Goal: Information Seeking & Learning: Learn about a topic

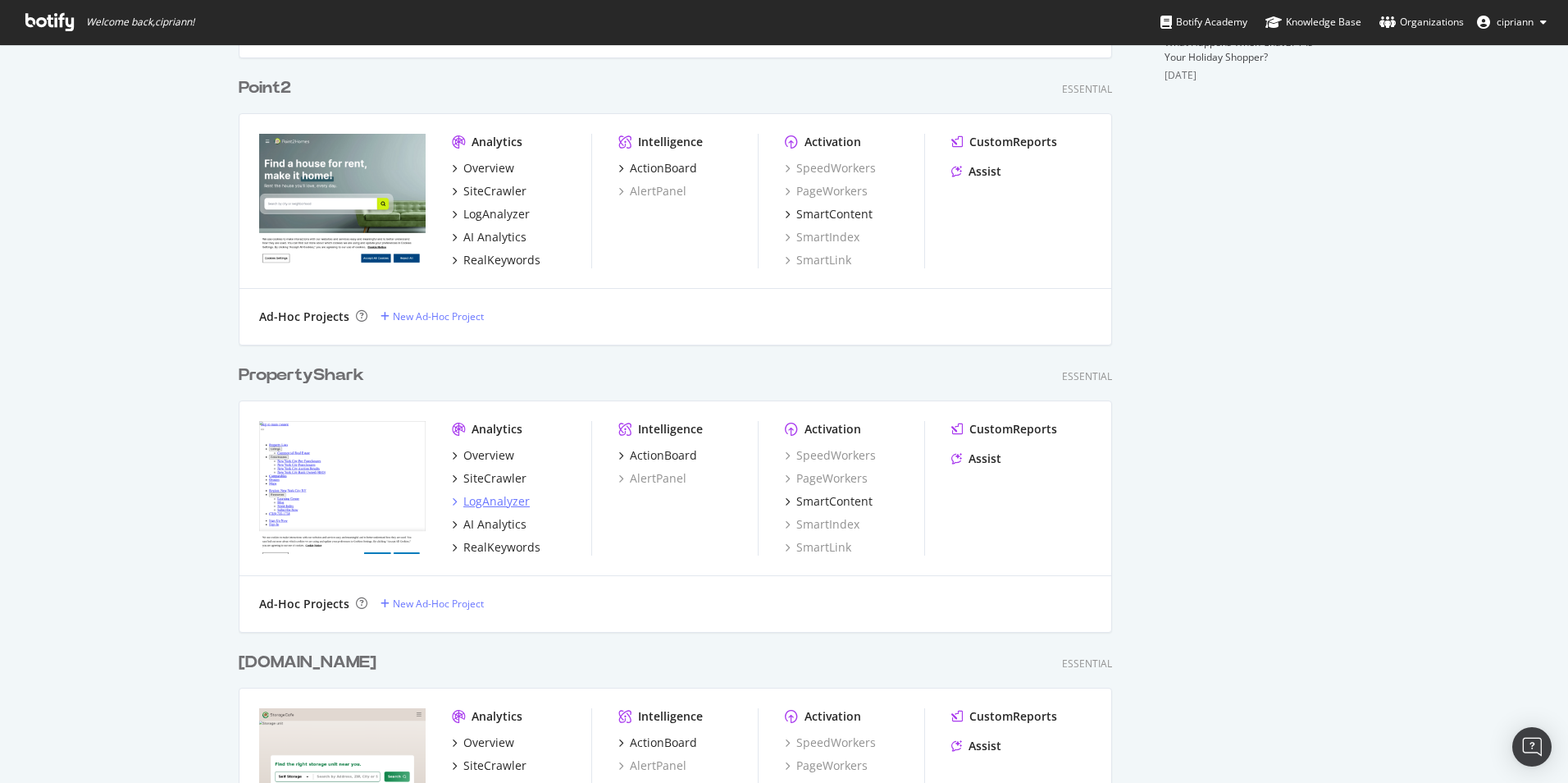
scroll to position [657, 0]
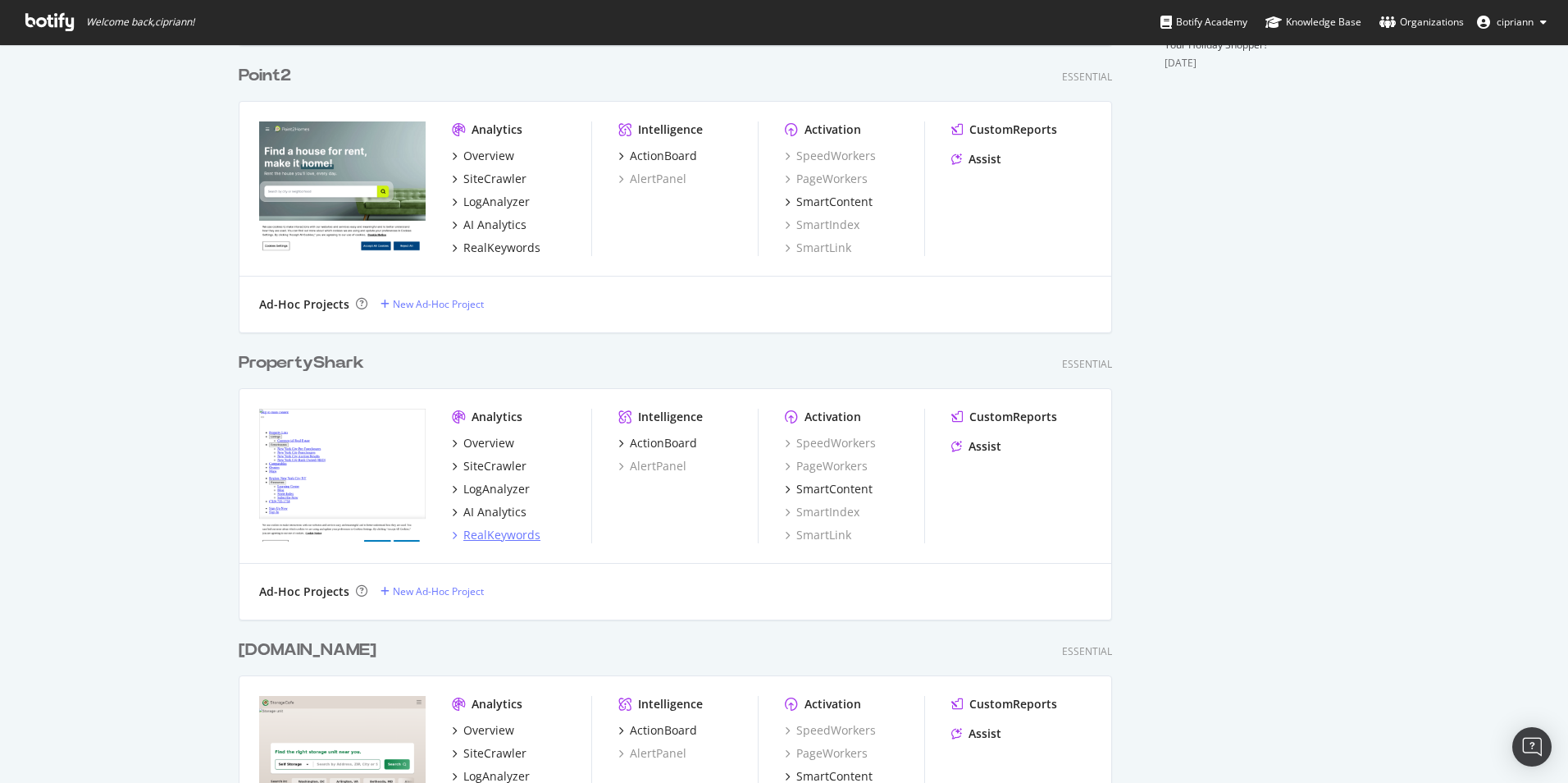
click at [486, 534] on div "RealKeywords" at bounding box center [501, 535] width 77 height 17
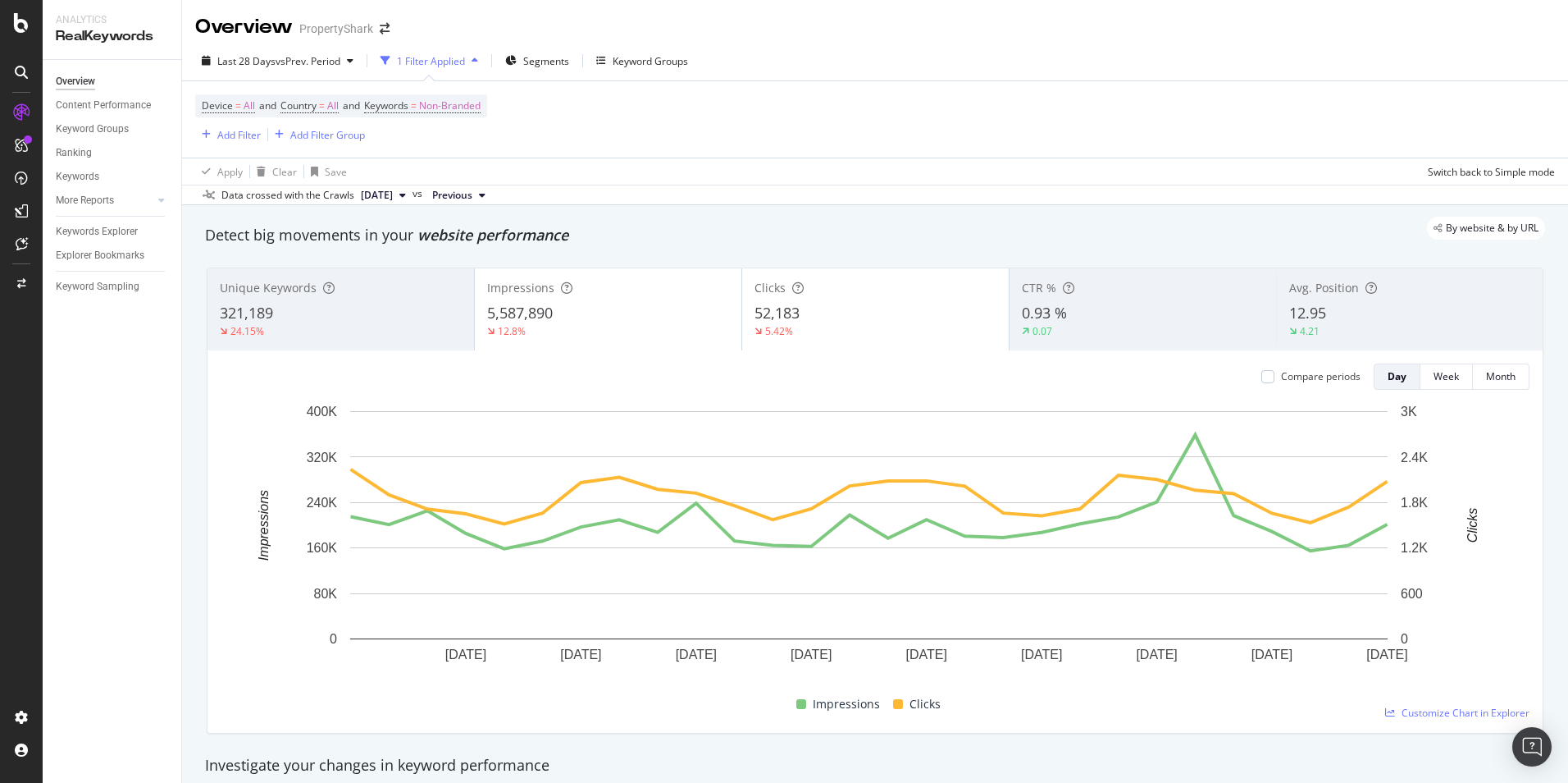
click at [514, 237] on div "By website & by URL" at bounding box center [867, 228] width 1356 height 23
click at [280, 64] on span "vs Prev. Period" at bounding box center [307, 61] width 64 height 14
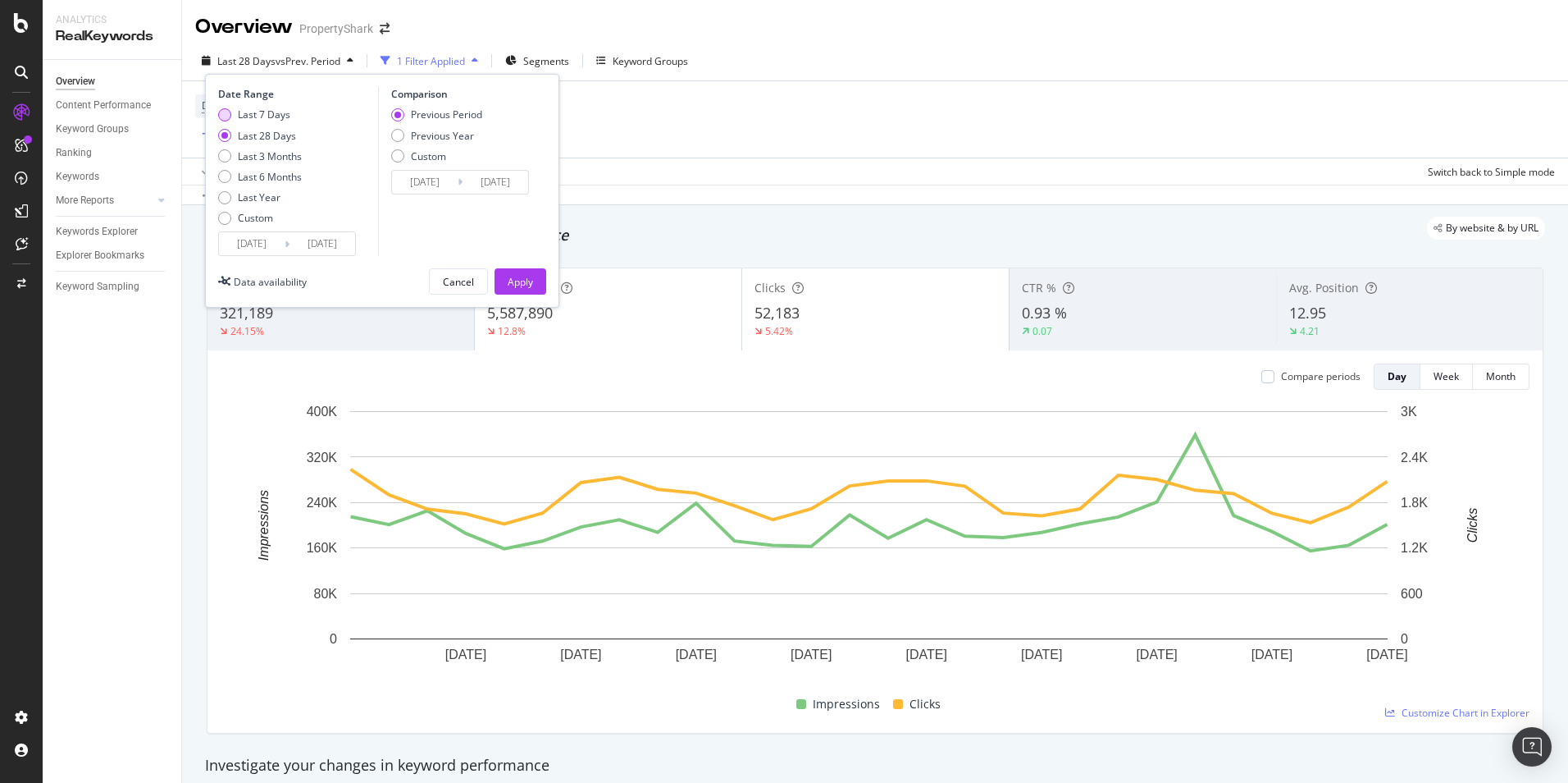
click at [253, 113] on div "Last 7 Days" at bounding box center [264, 115] width 52 height 14
type input "[DATE]"
click at [514, 277] on div "Apply" at bounding box center [520, 282] width 26 height 14
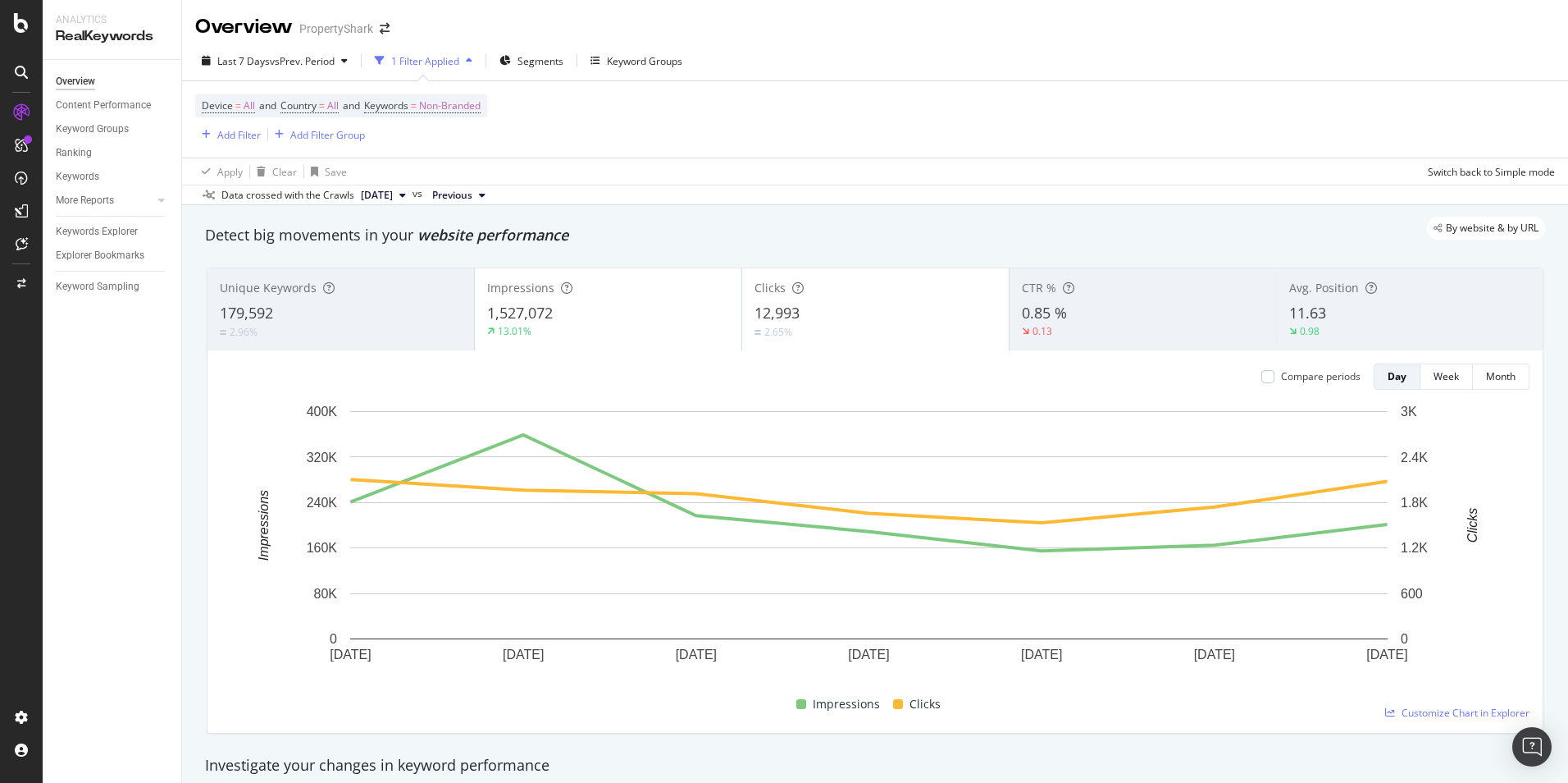
click at [344, 320] on div "179,592" at bounding box center [341, 313] width 242 height 21
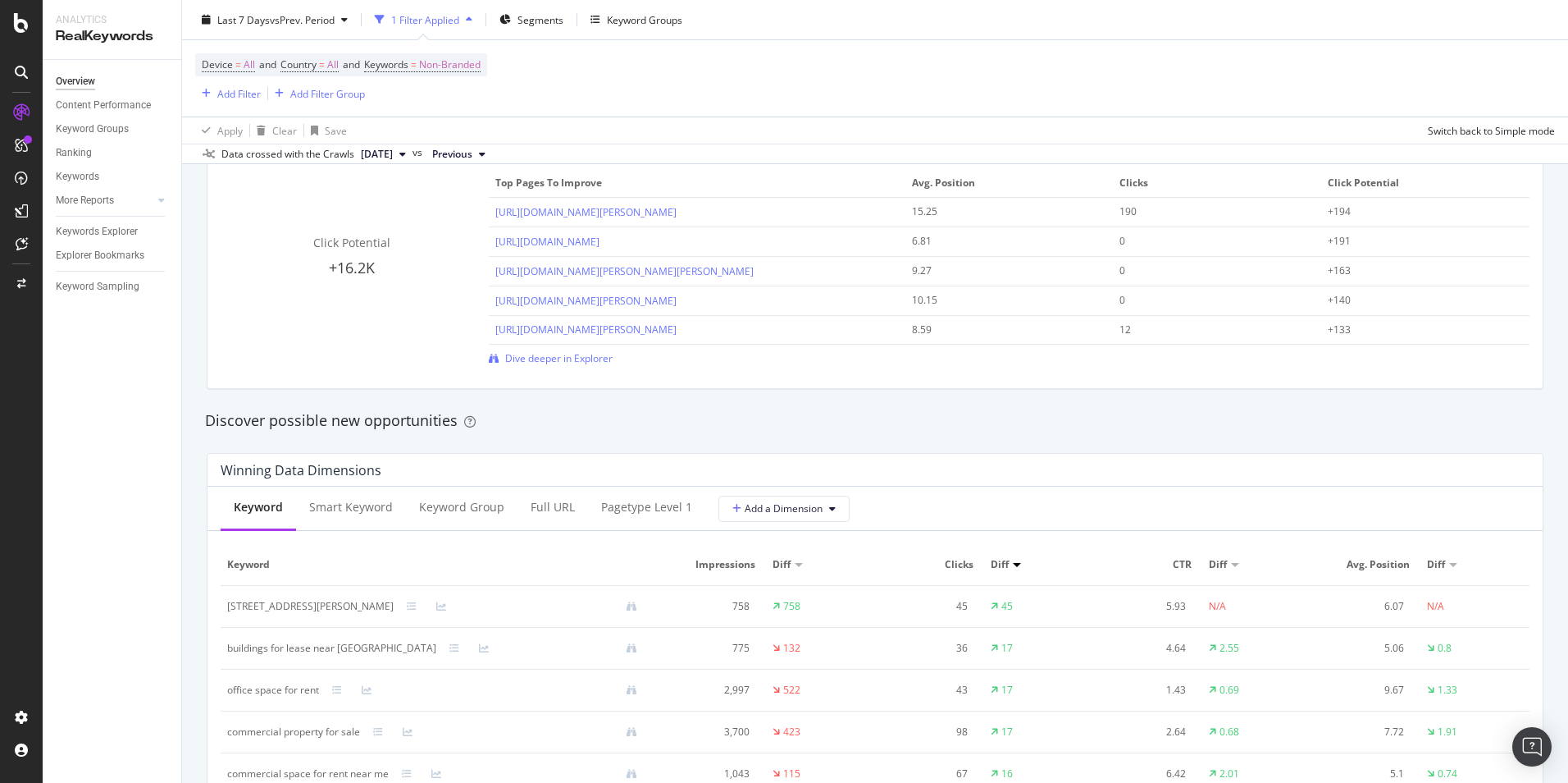
scroll to position [984, 0]
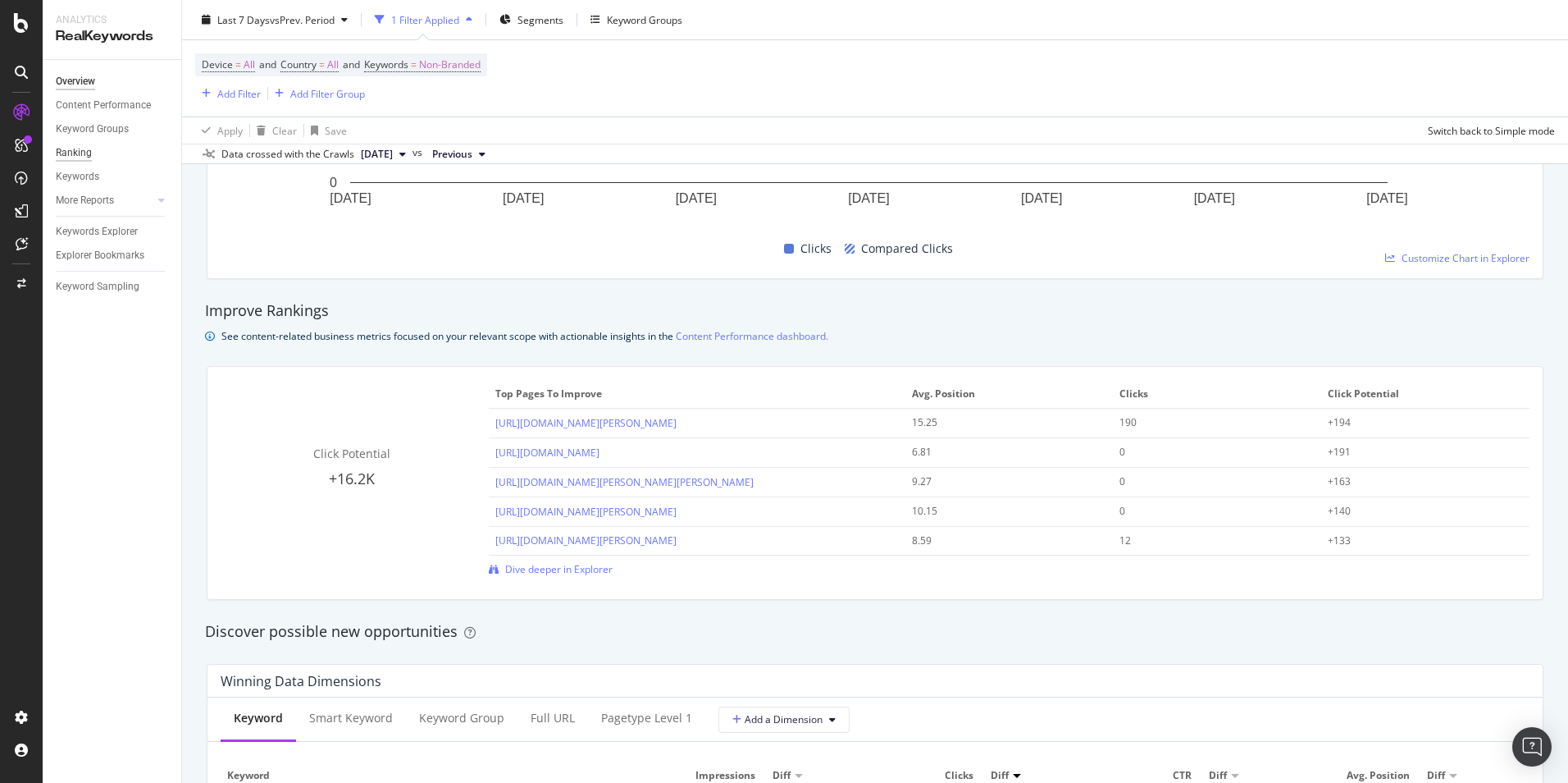
click at [88, 149] on div "Ranking" at bounding box center [73, 154] width 36 height 18
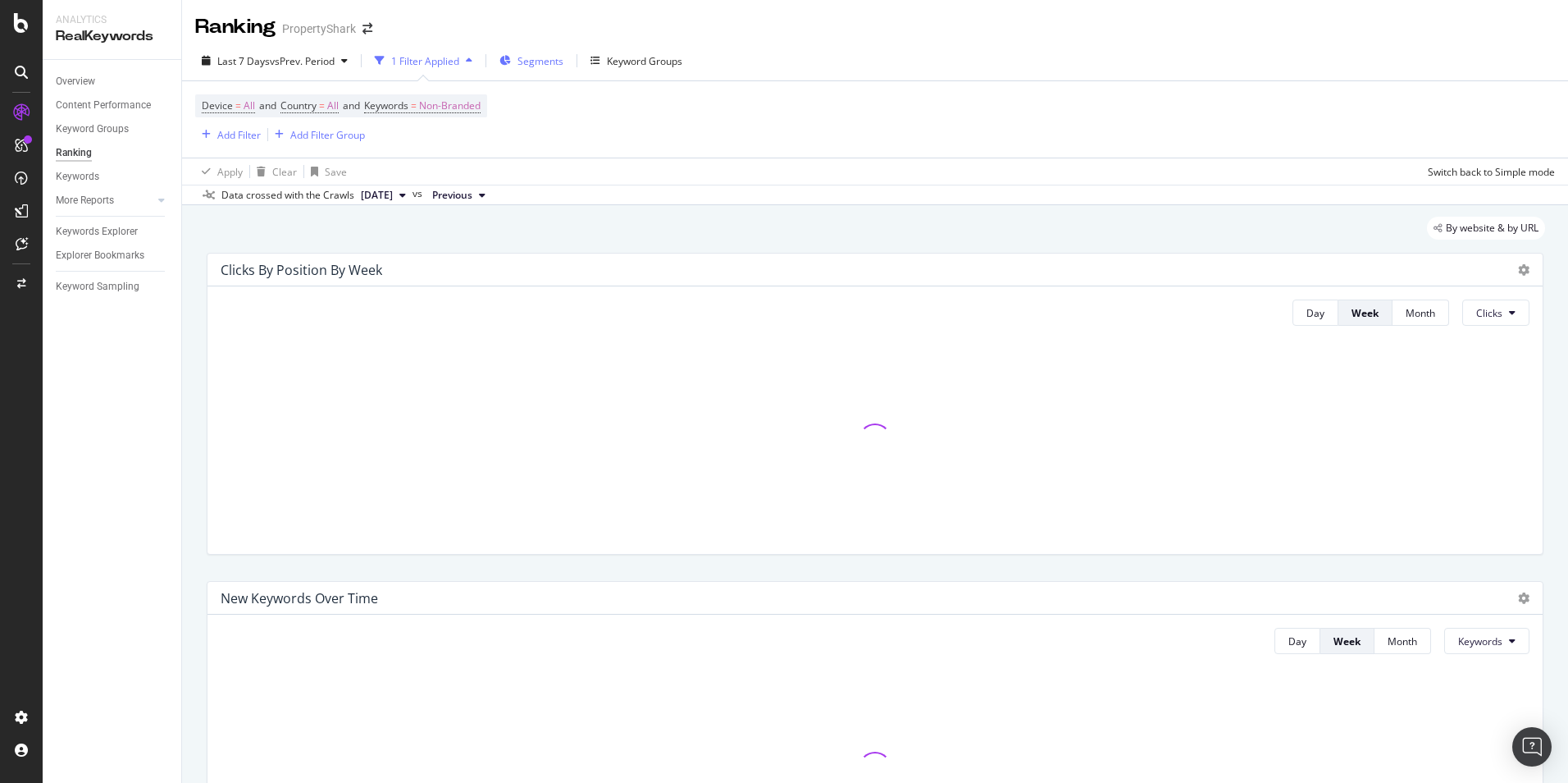
click at [547, 59] on span "Segments" at bounding box center [540, 61] width 46 height 14
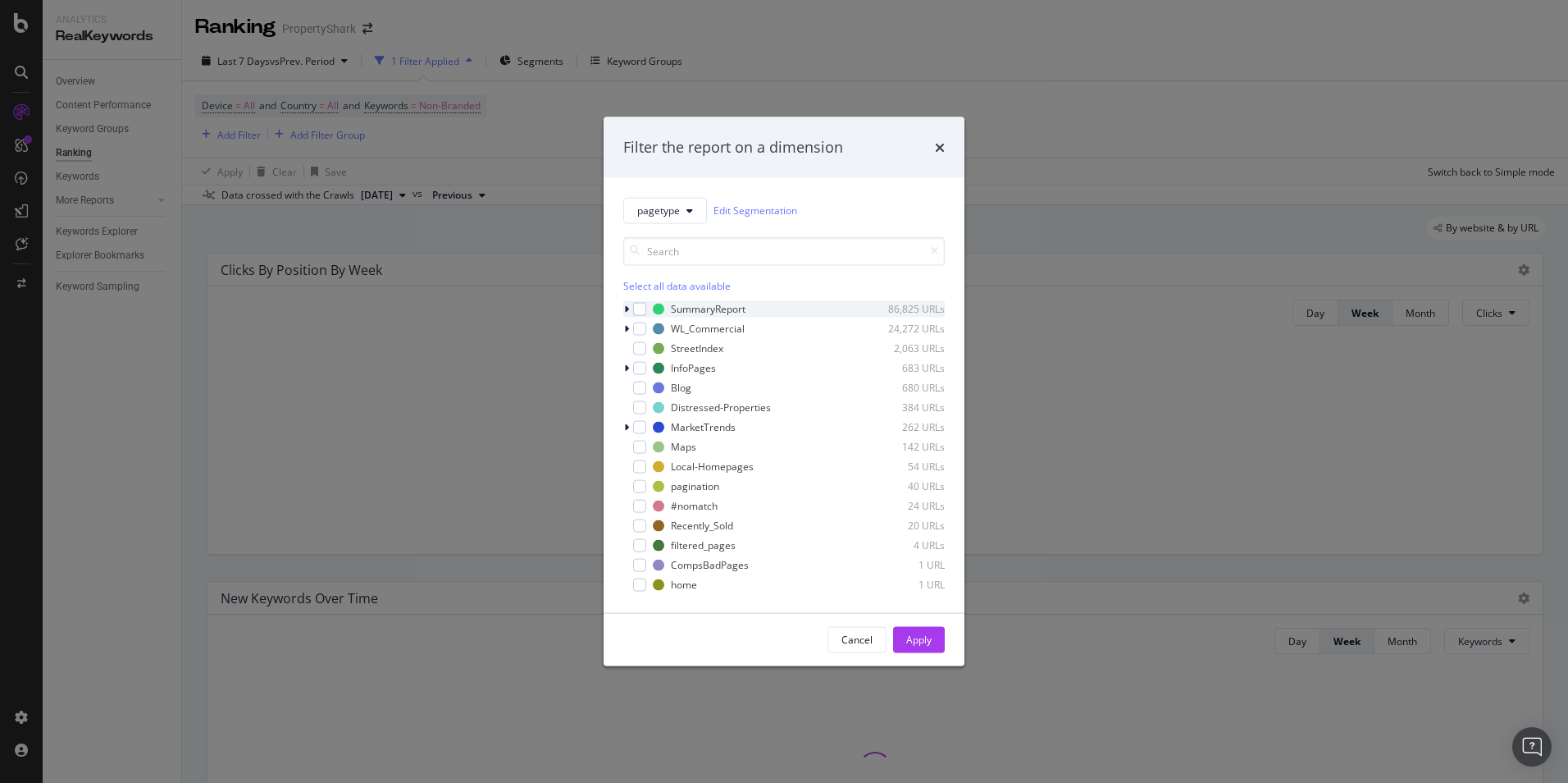
click at [626, 305] on icon "modal" at bounding box center [626, 308] width 5 height 10
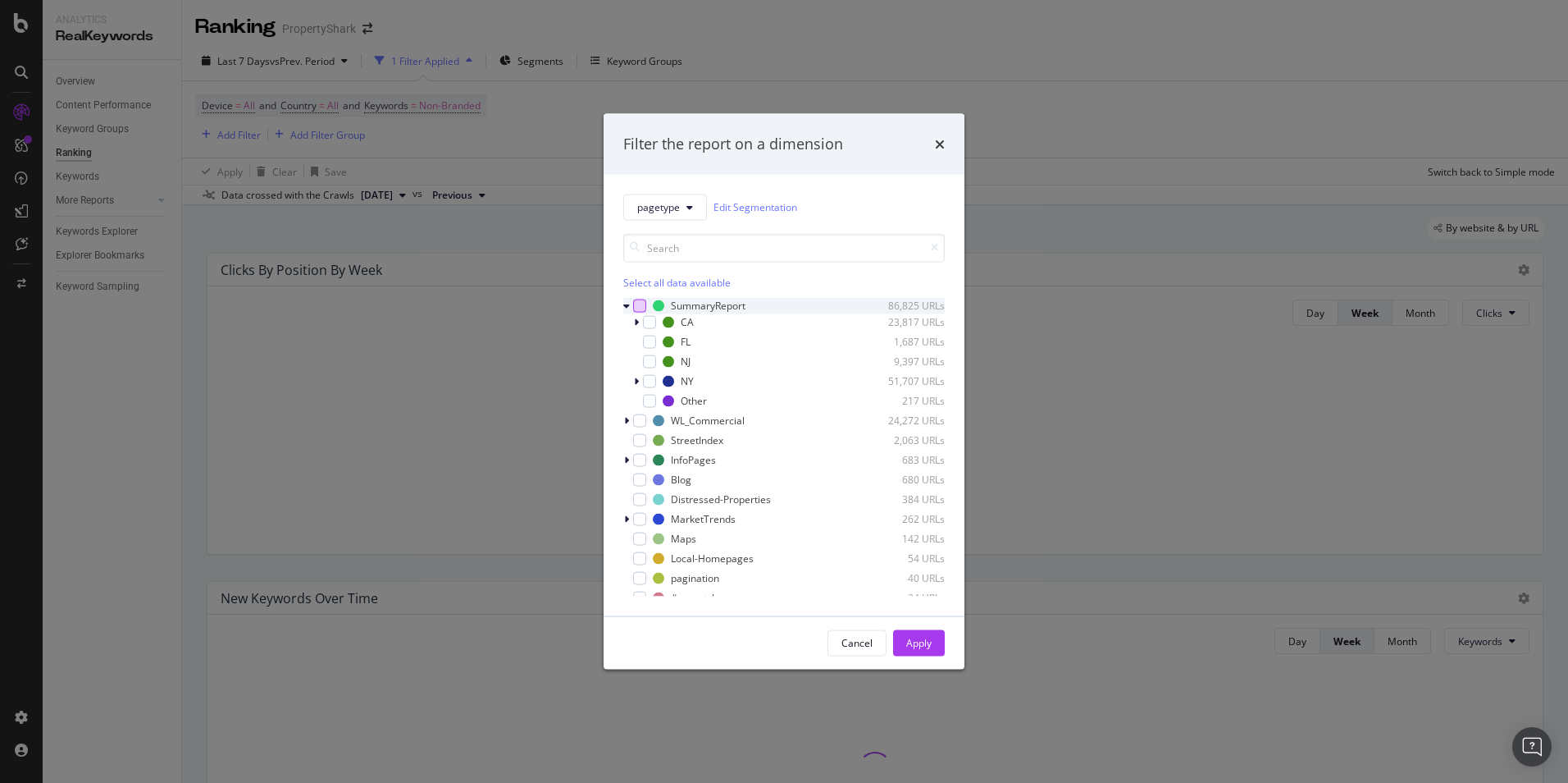
click at [644, 305] on div "modal" at bounding box center [639, 305] width 13 height 13
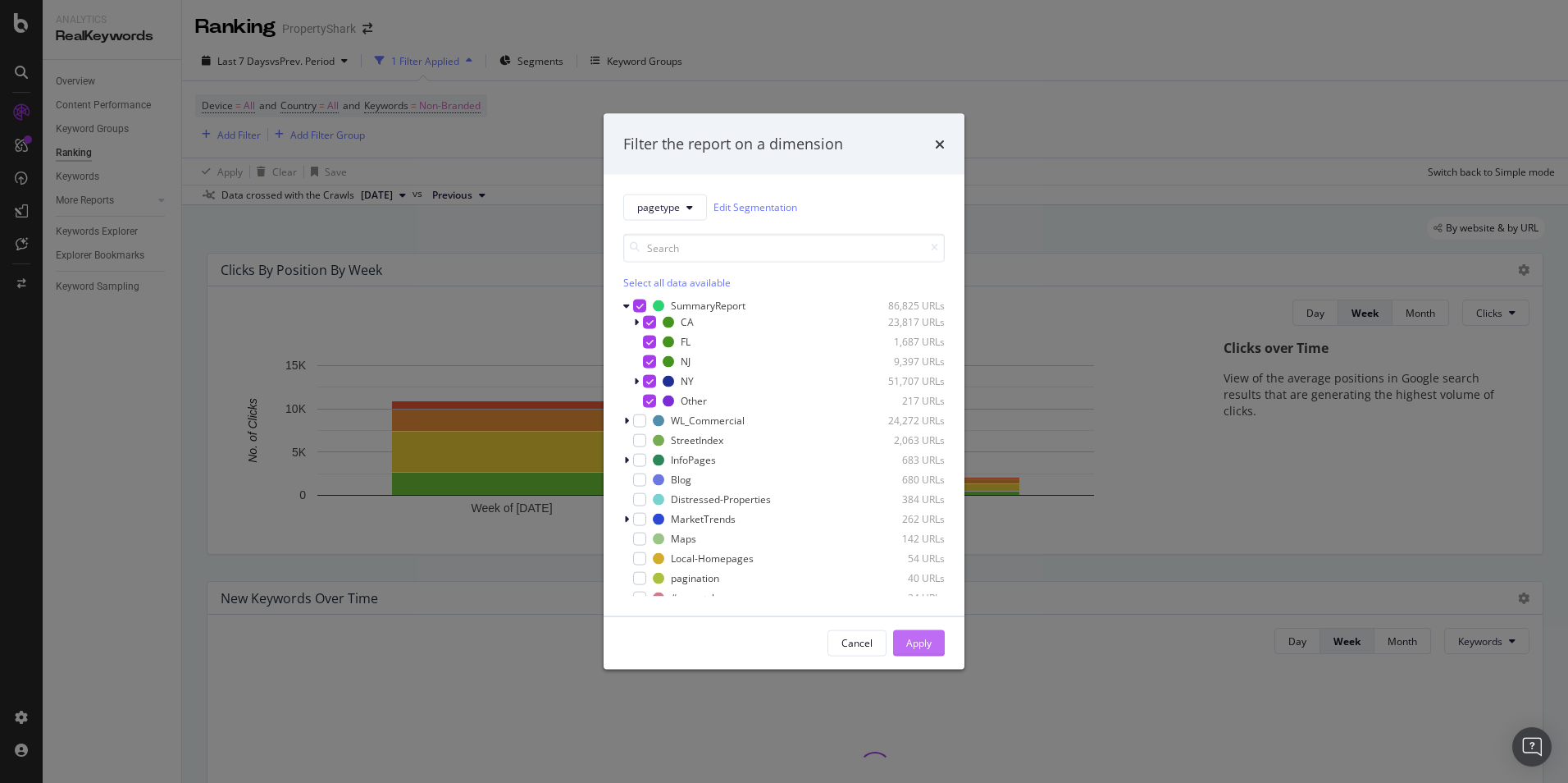
click at [923, 649] on div "Apply" at bounding box center [919, 643] width 26 height 14
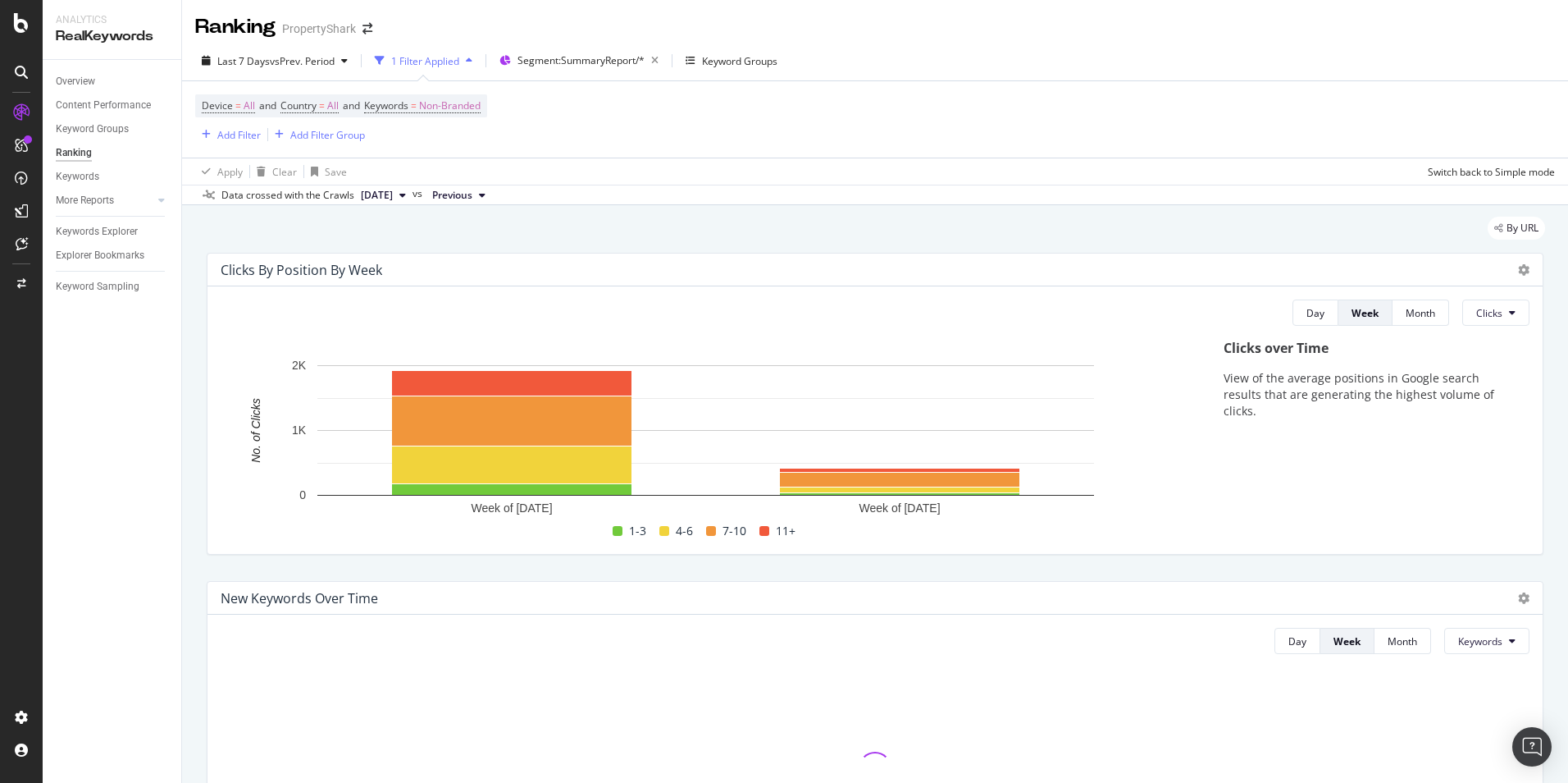
drag, startPoint x: 87, startPoint y: 85, endPoint x: 176, endPoint y: 106, distance: 91.4
click at [87, 85] on div "Overview" at bounding box center [75, 82] width 40 height 18
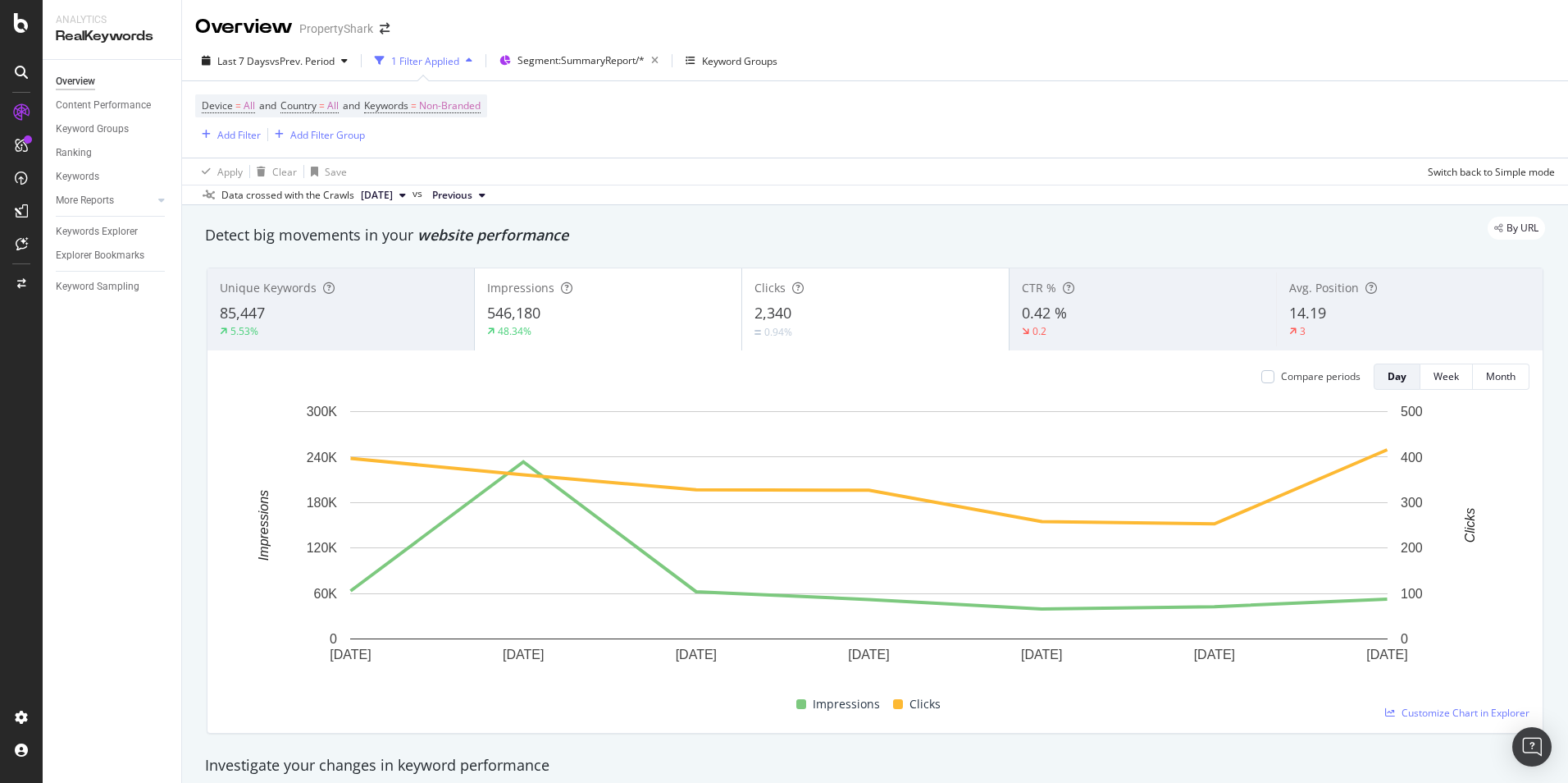
click at [1392, 90] on div "Device = All and Country = All and Keywords = Non-Branded Add Filter Add Filter…" at bounding box center [874, 119] width 1360 height 76
click at [281, 318] on div "85,447" at bounding box center [341, 313] width 242 height 21
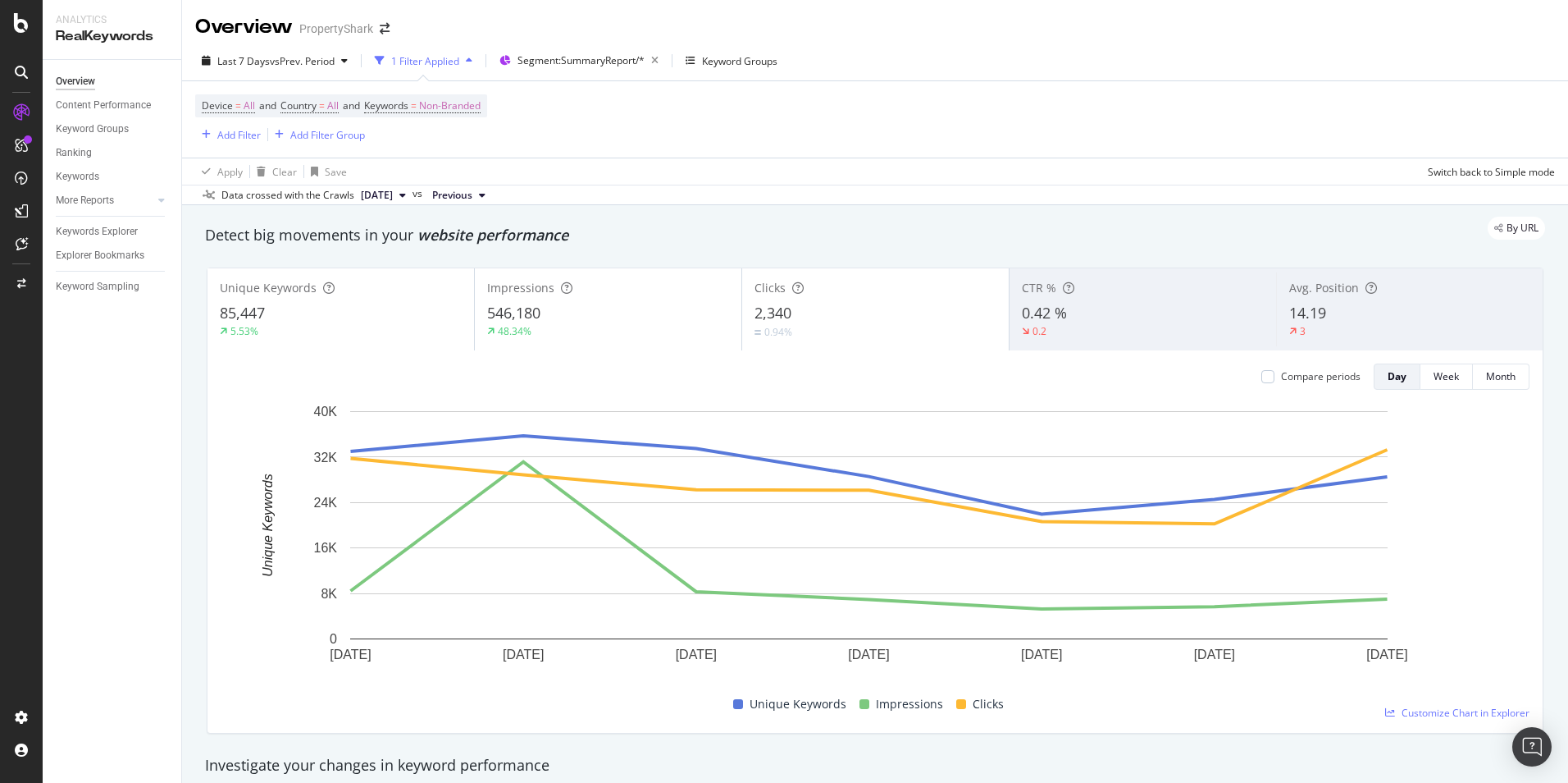
click at [579, 326] on div "48.34%" at bounding box center [608, 331] width 242 height 15
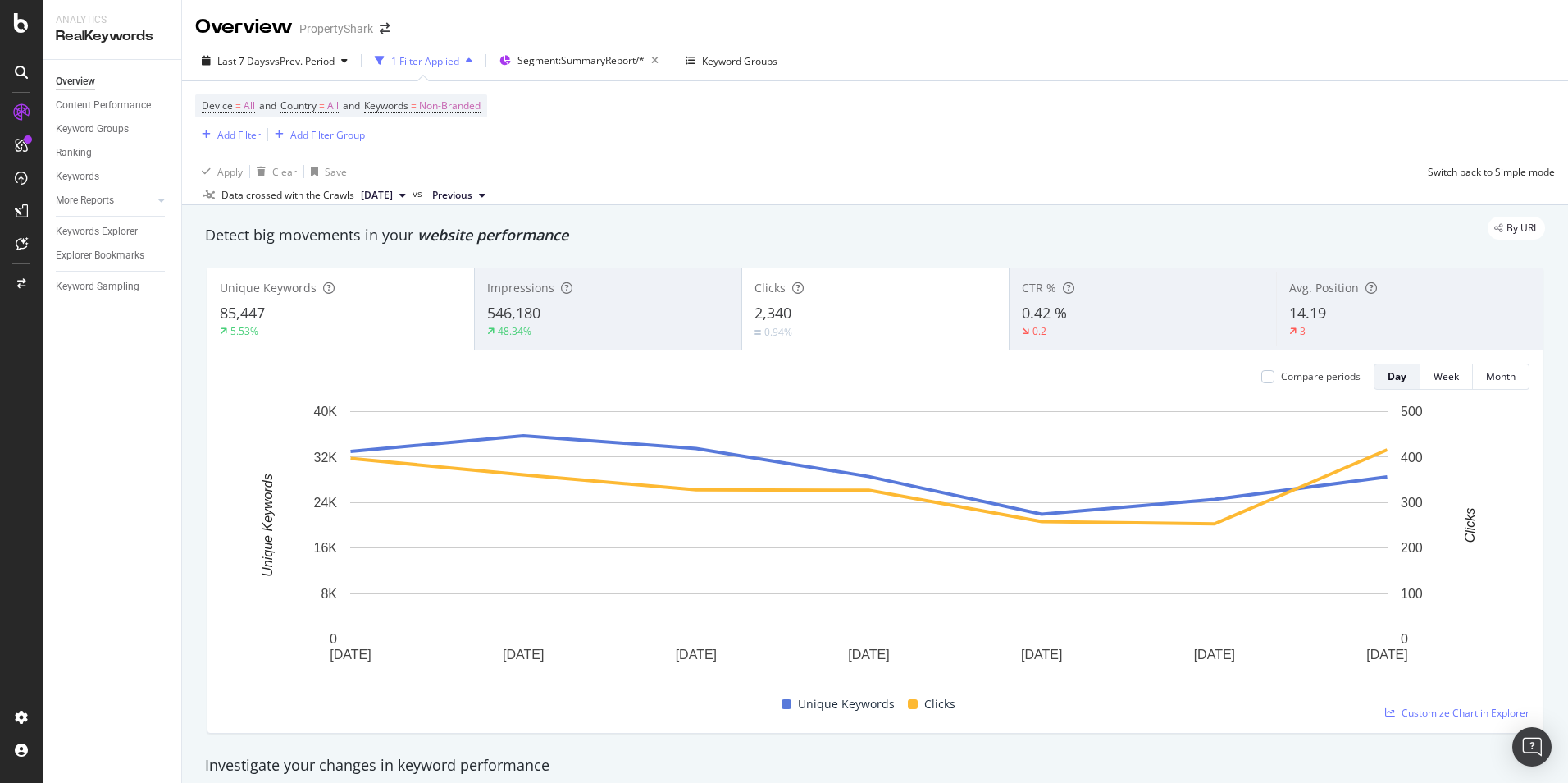
click at [307, 320] on div "85,447" at bounding box center [341, 313] width 242 height 21
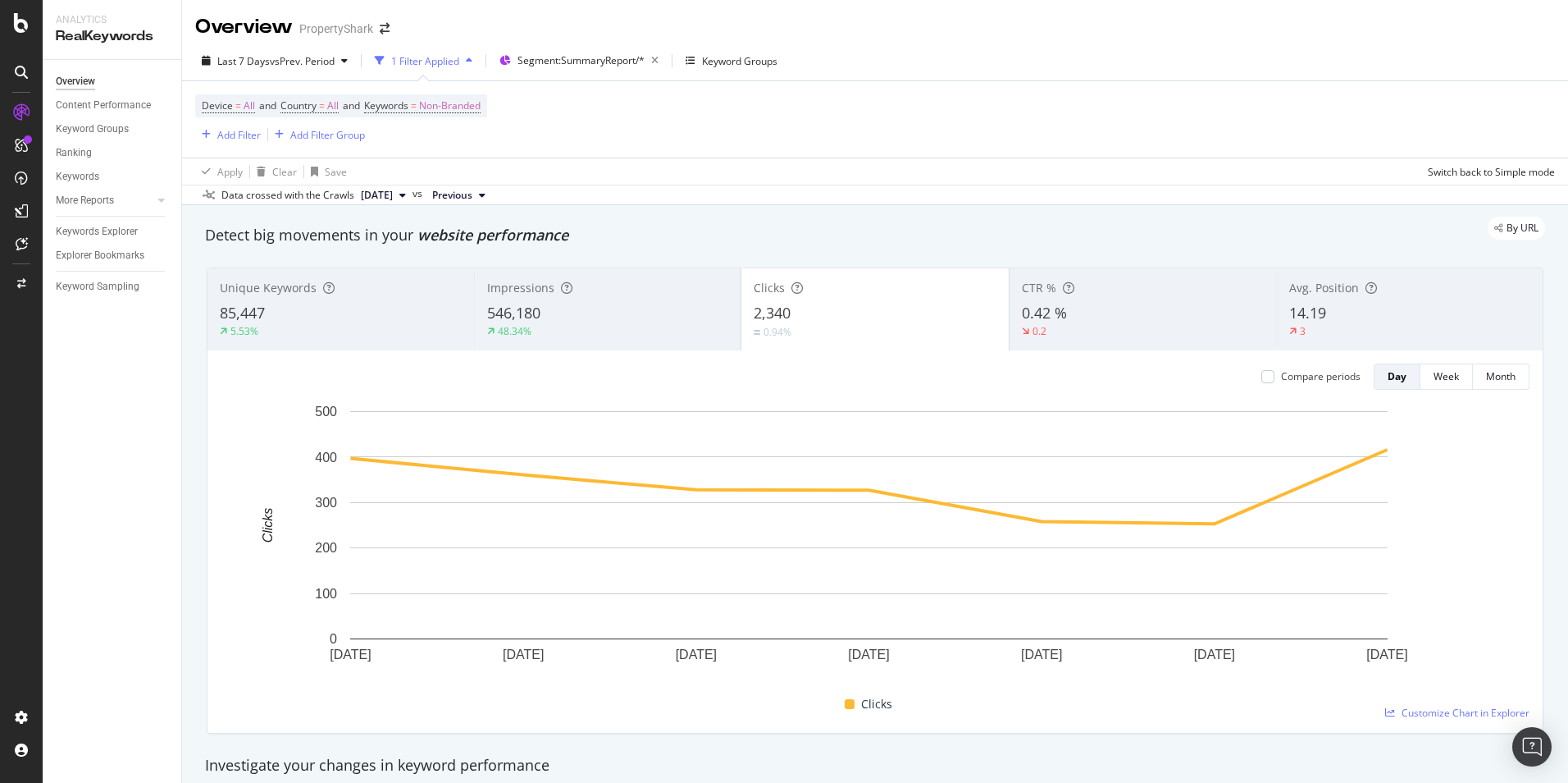
click at [342, 320] on div "85,447" at bounding box center [341, 313] width 242 height 21
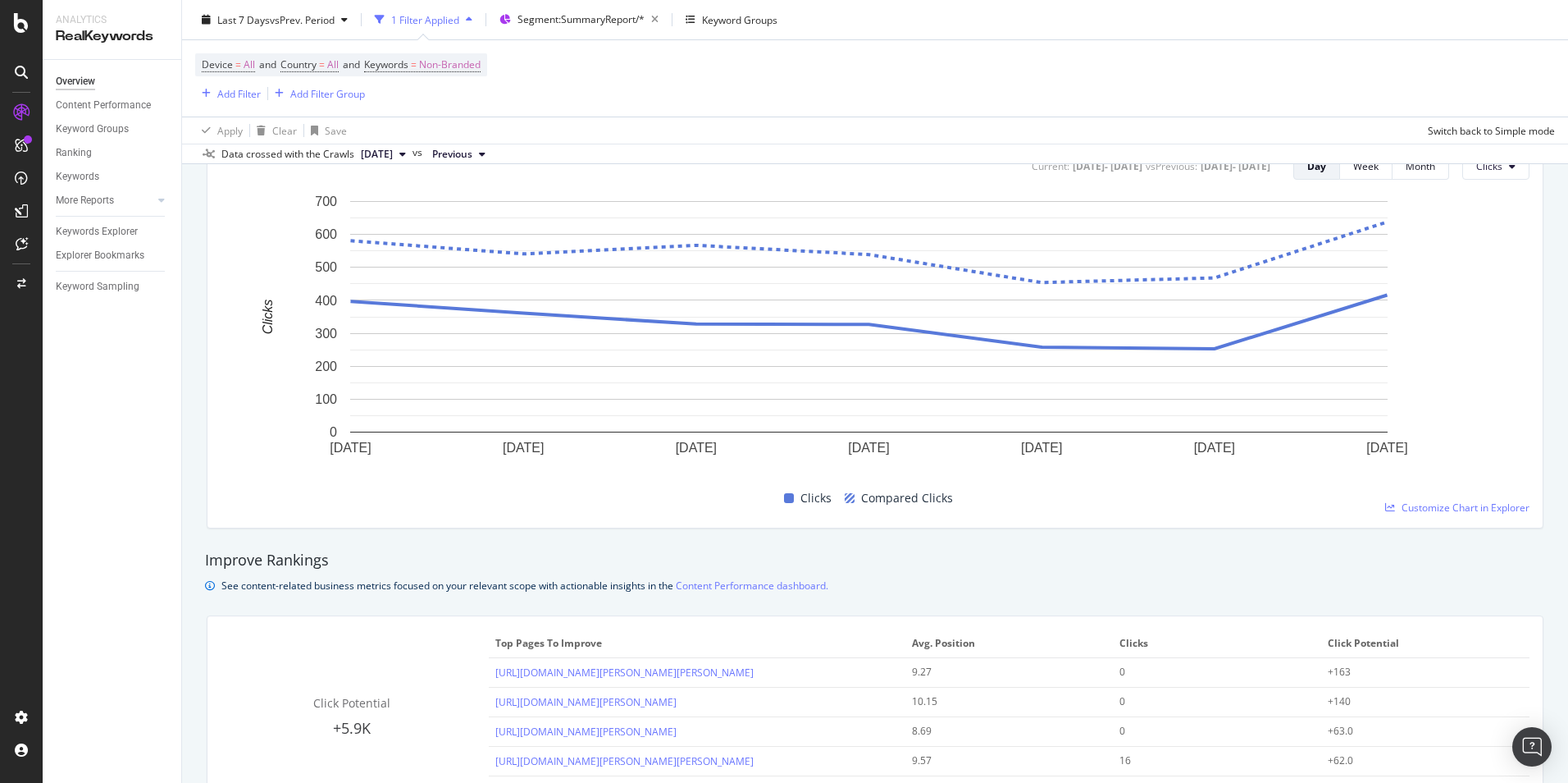
scroll to position [657, 0]
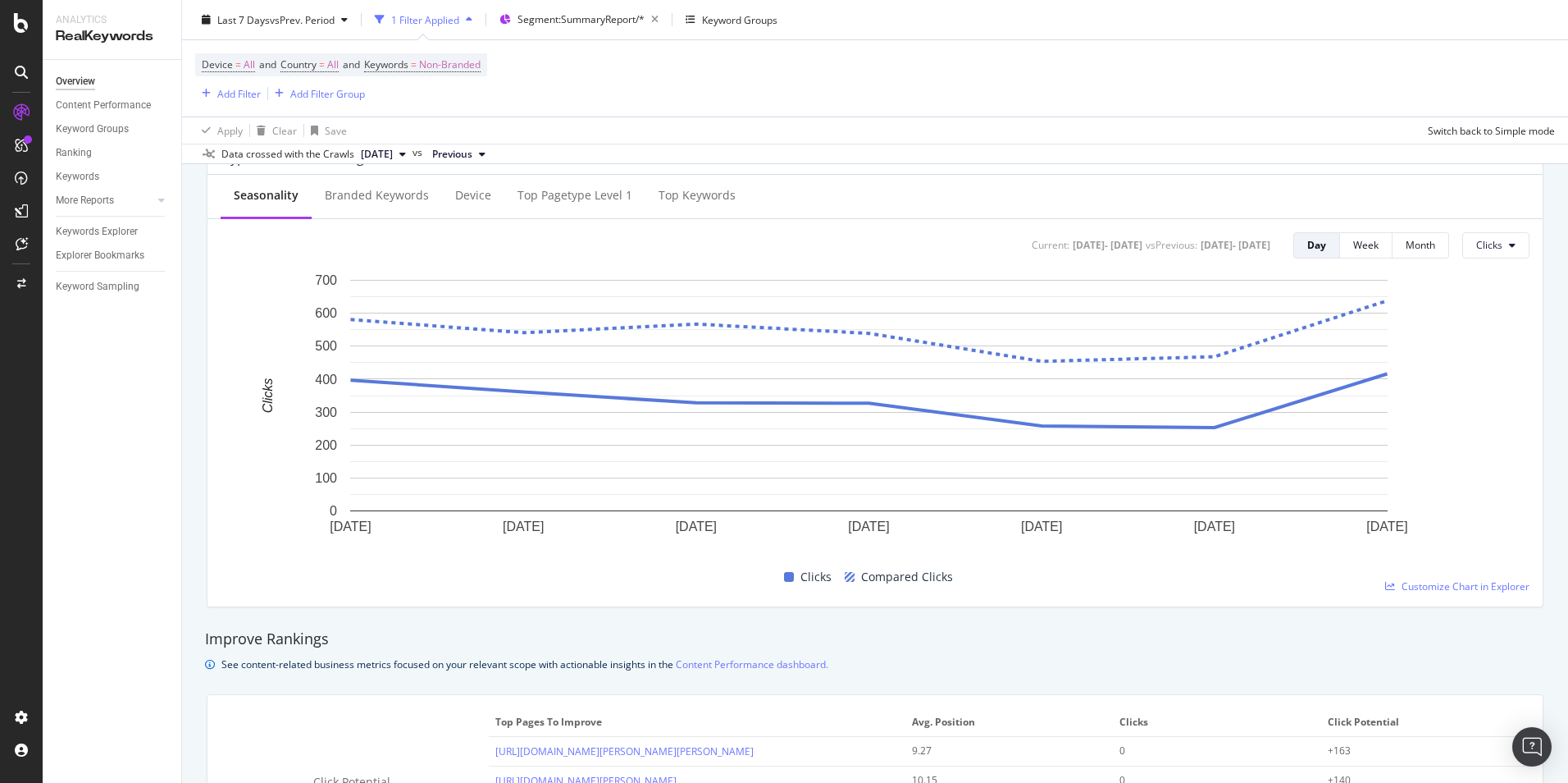
drag, startPoint x: 962, startPoint y: 645, endPoint x: 900, endPoint y: 563, distance: 102.8
click at [962, 645] on div "Improve Rankings" at bounding box center [874, 639] width 1340 height 21
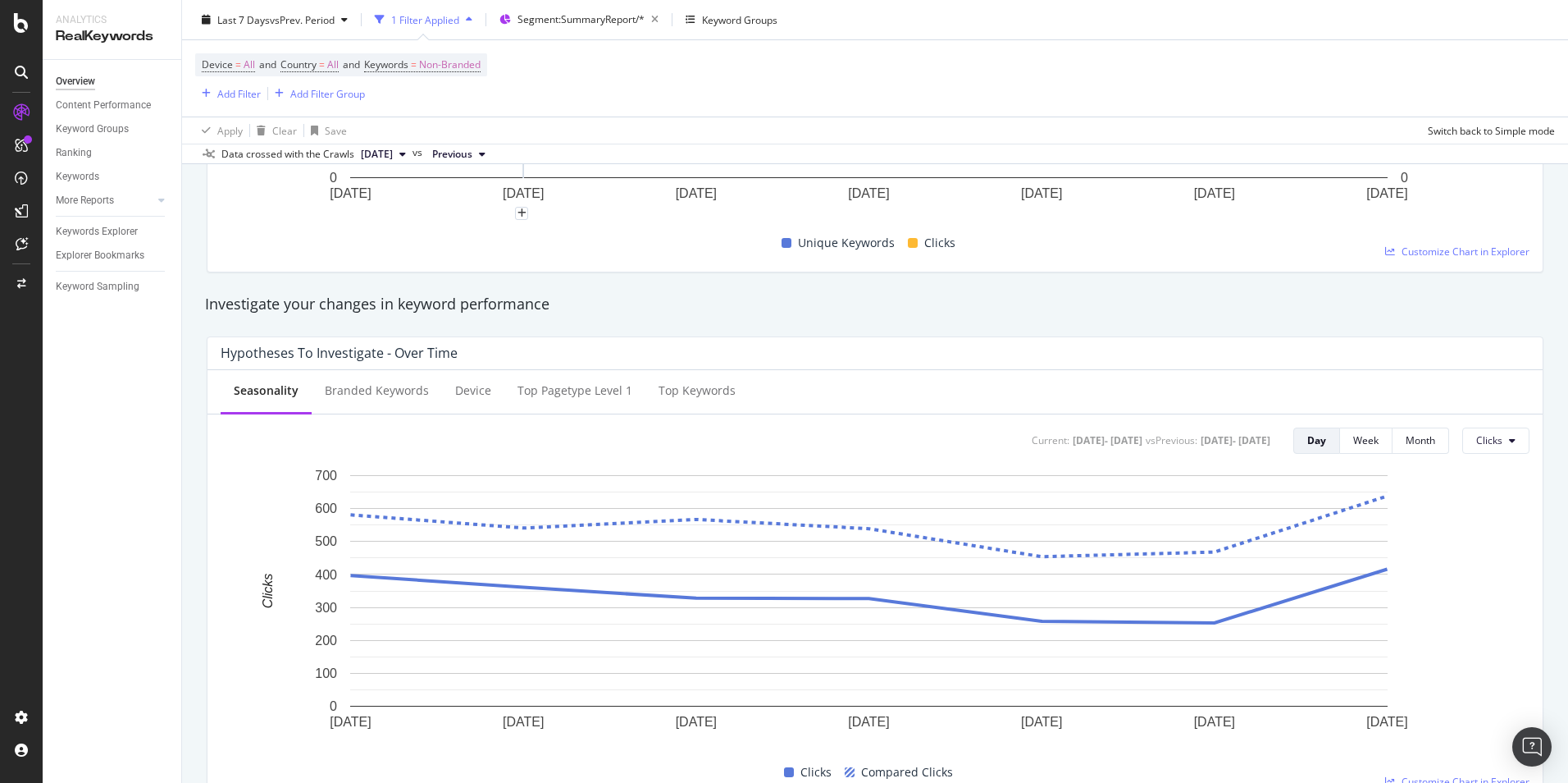
scroll to position [493, 0]
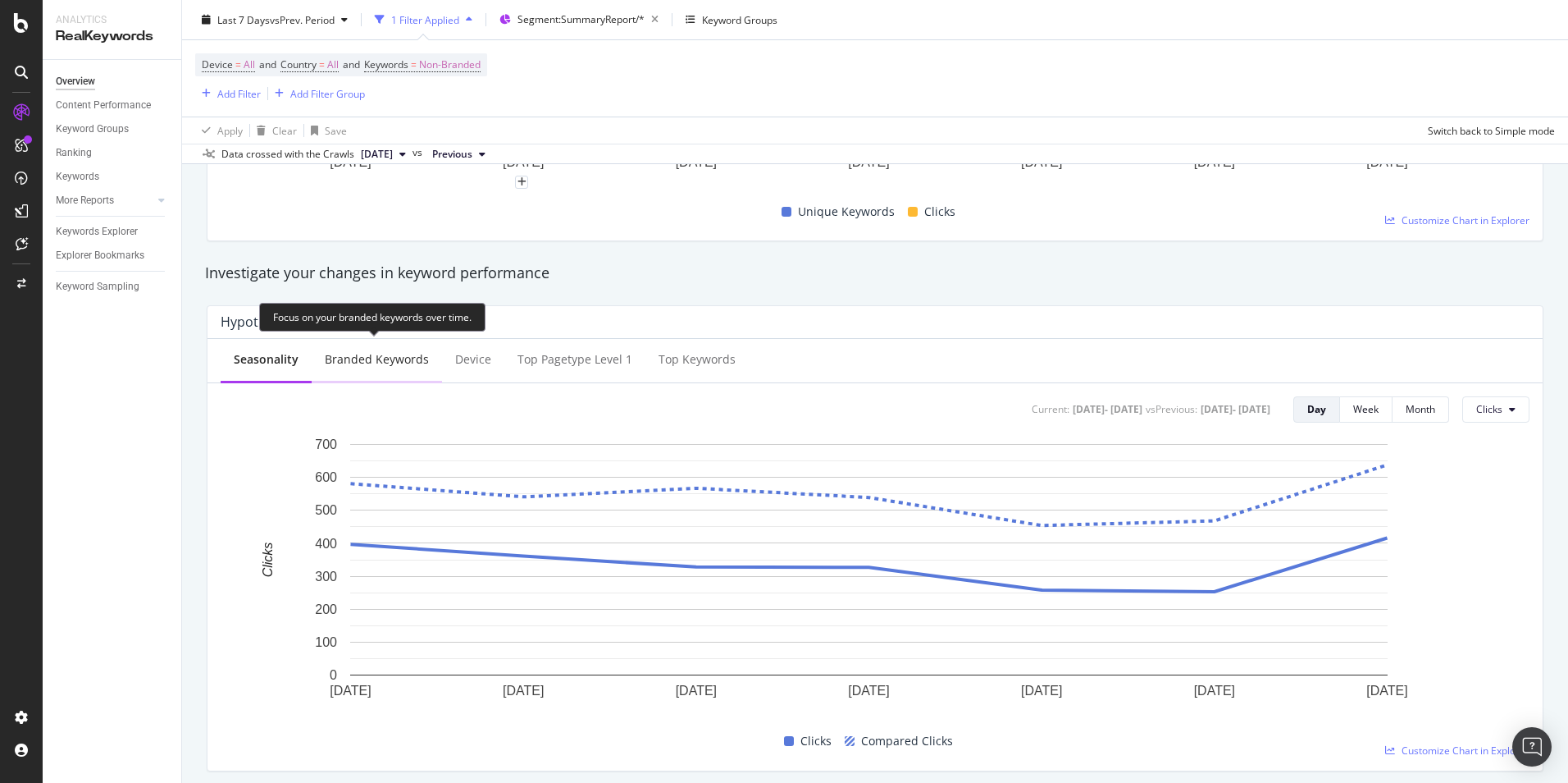
click at [363, 359] on div "Branded Keywords" at bounding box center [377, 359] width 104 height 17
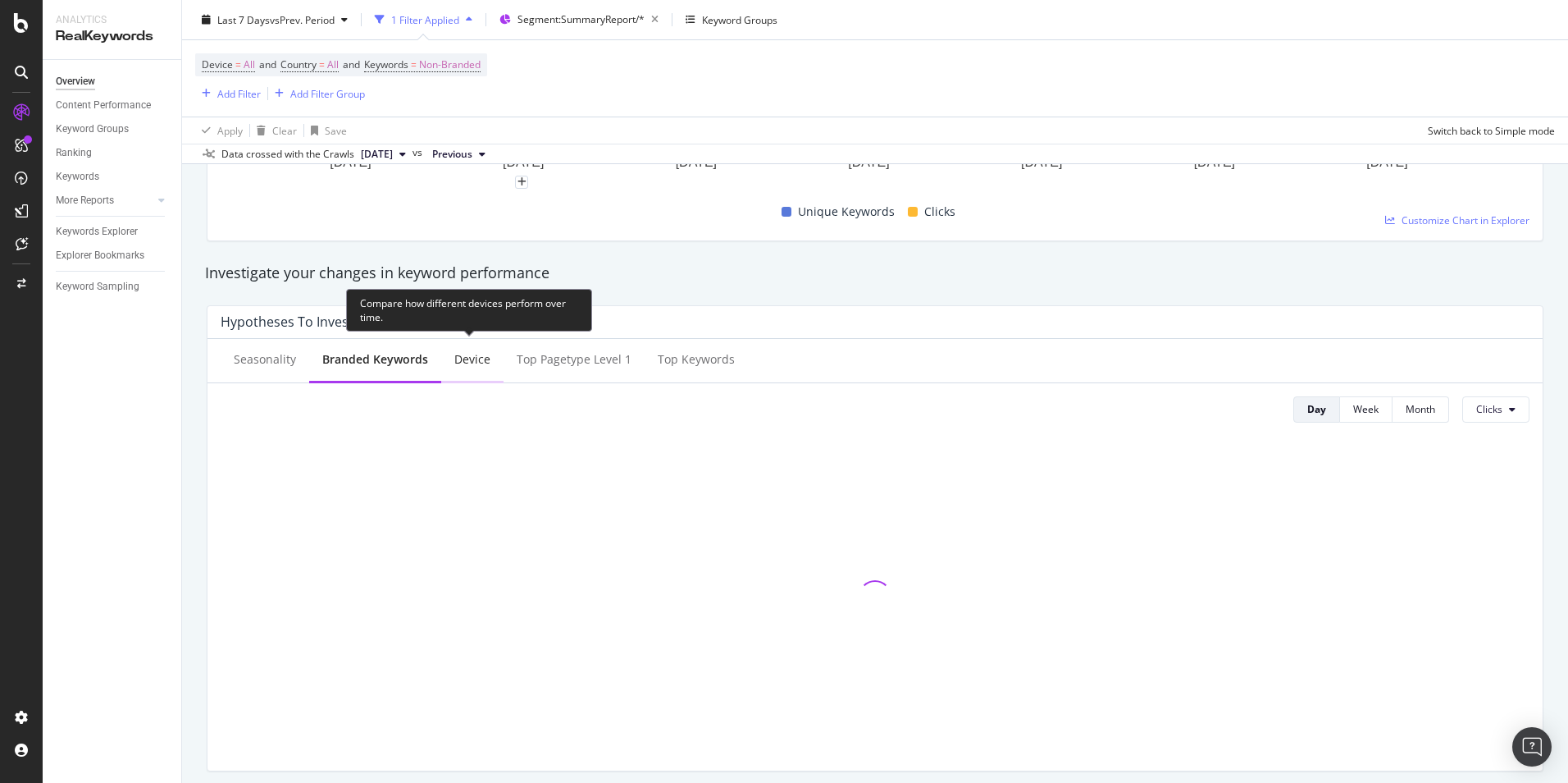
click at [463, 364] on div "Device" at bounding box center [472, 359] width 36 height 17
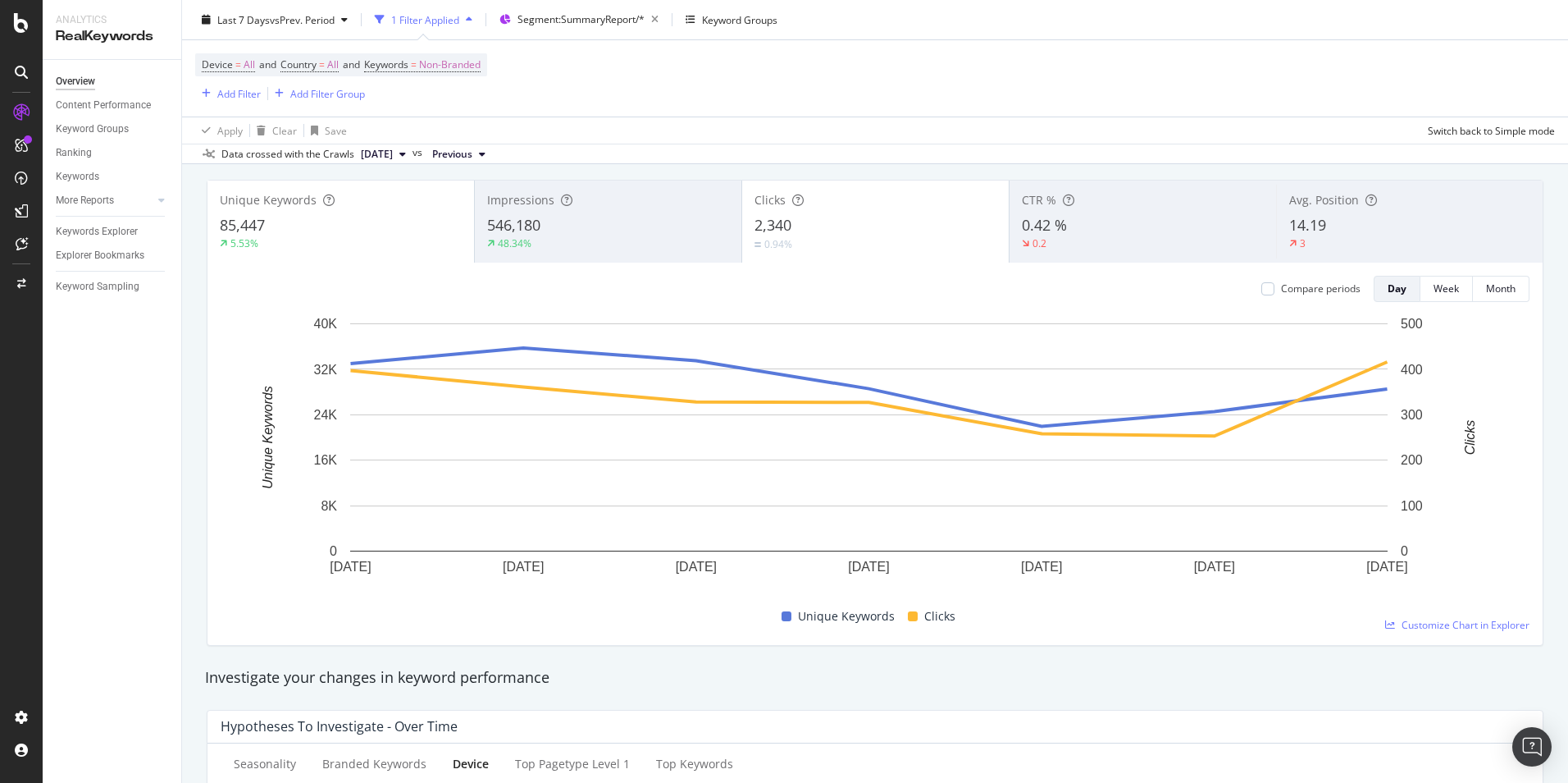
scroll to position [82, 0]
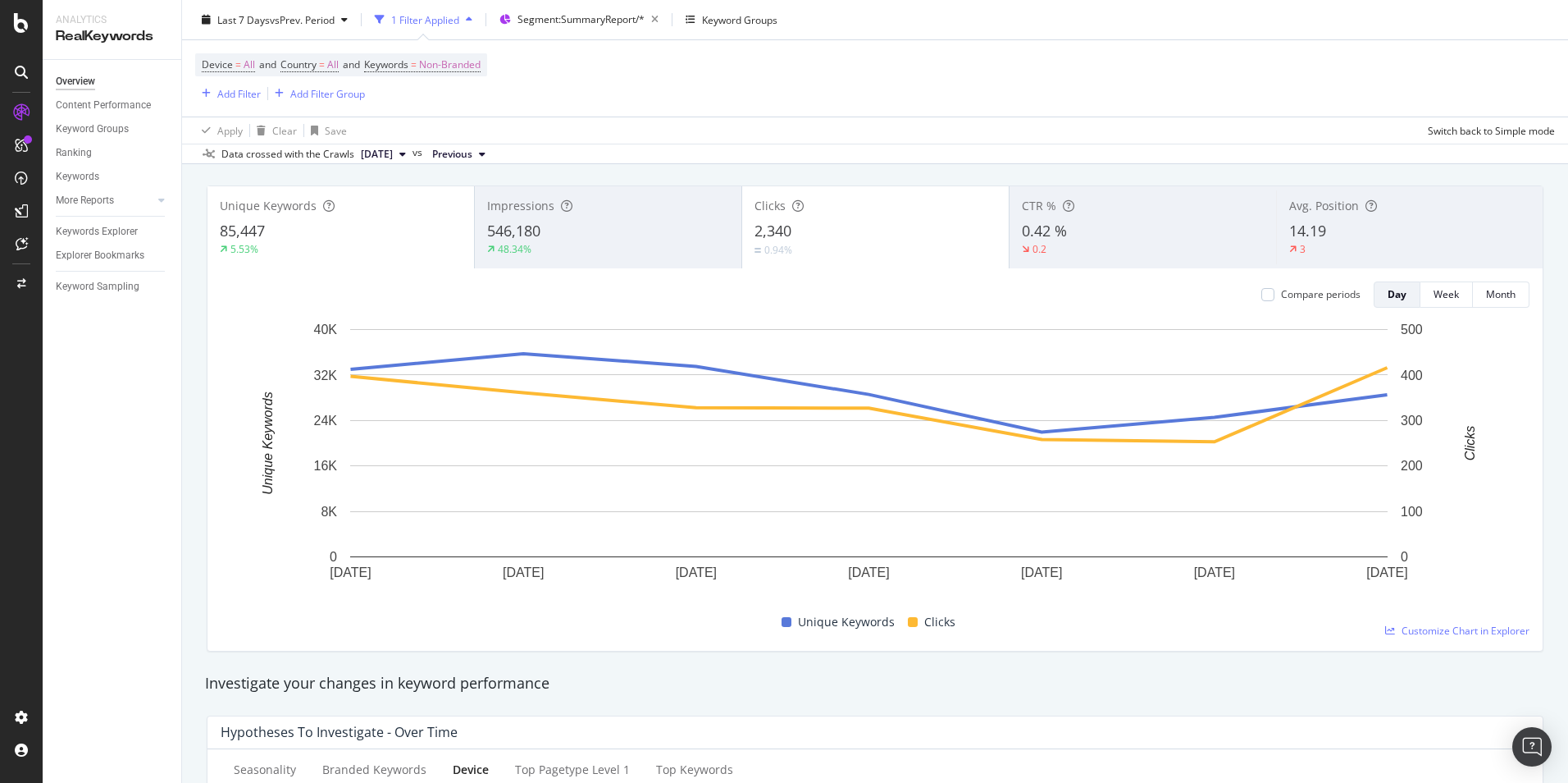
click at [544, 238] on div "546,180" at bounding box center [608, 231] width 242 height 21
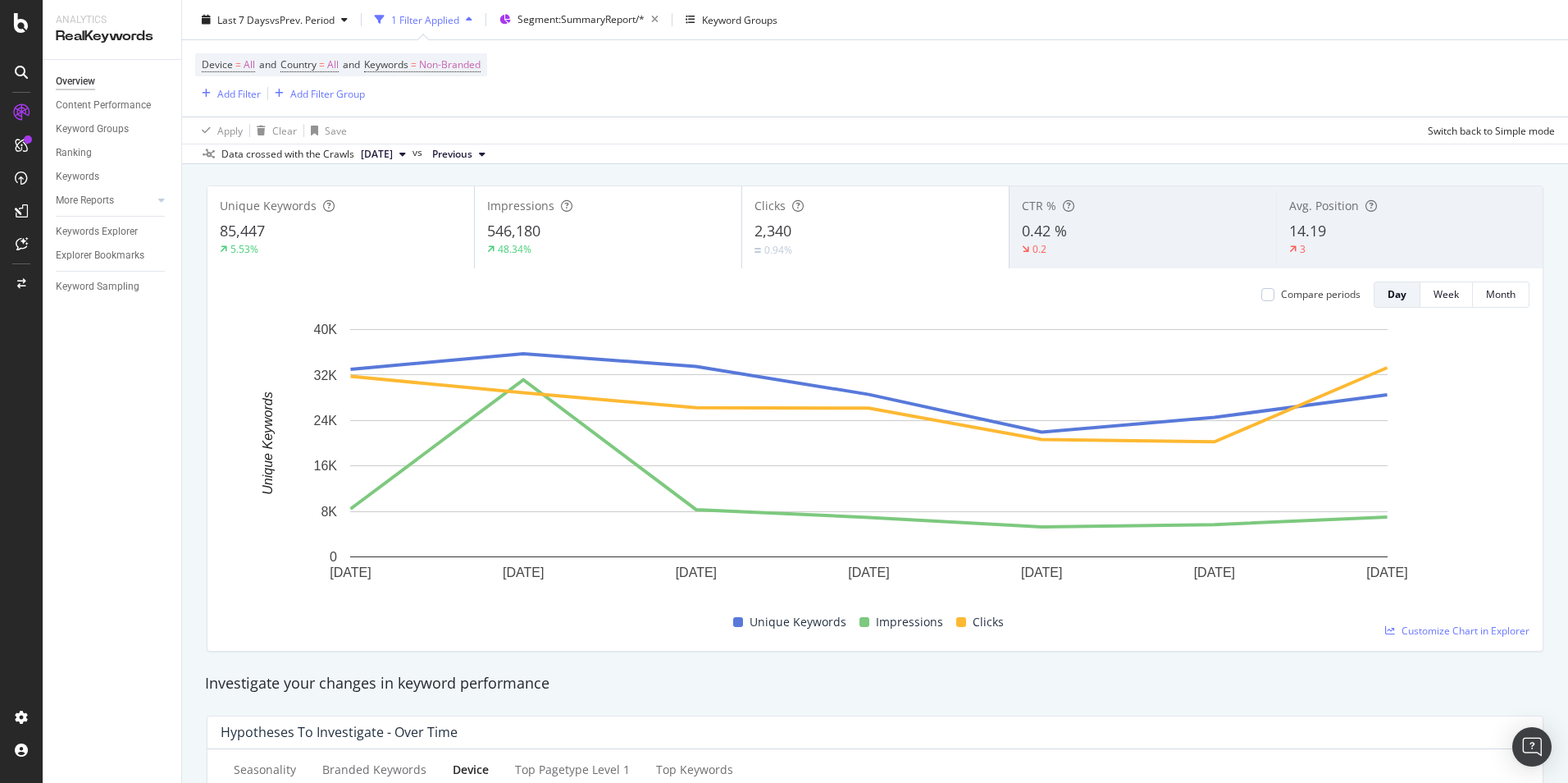
click at [389, 234] on div "85,447" at bounding box center [341, 231] width 242 height 21
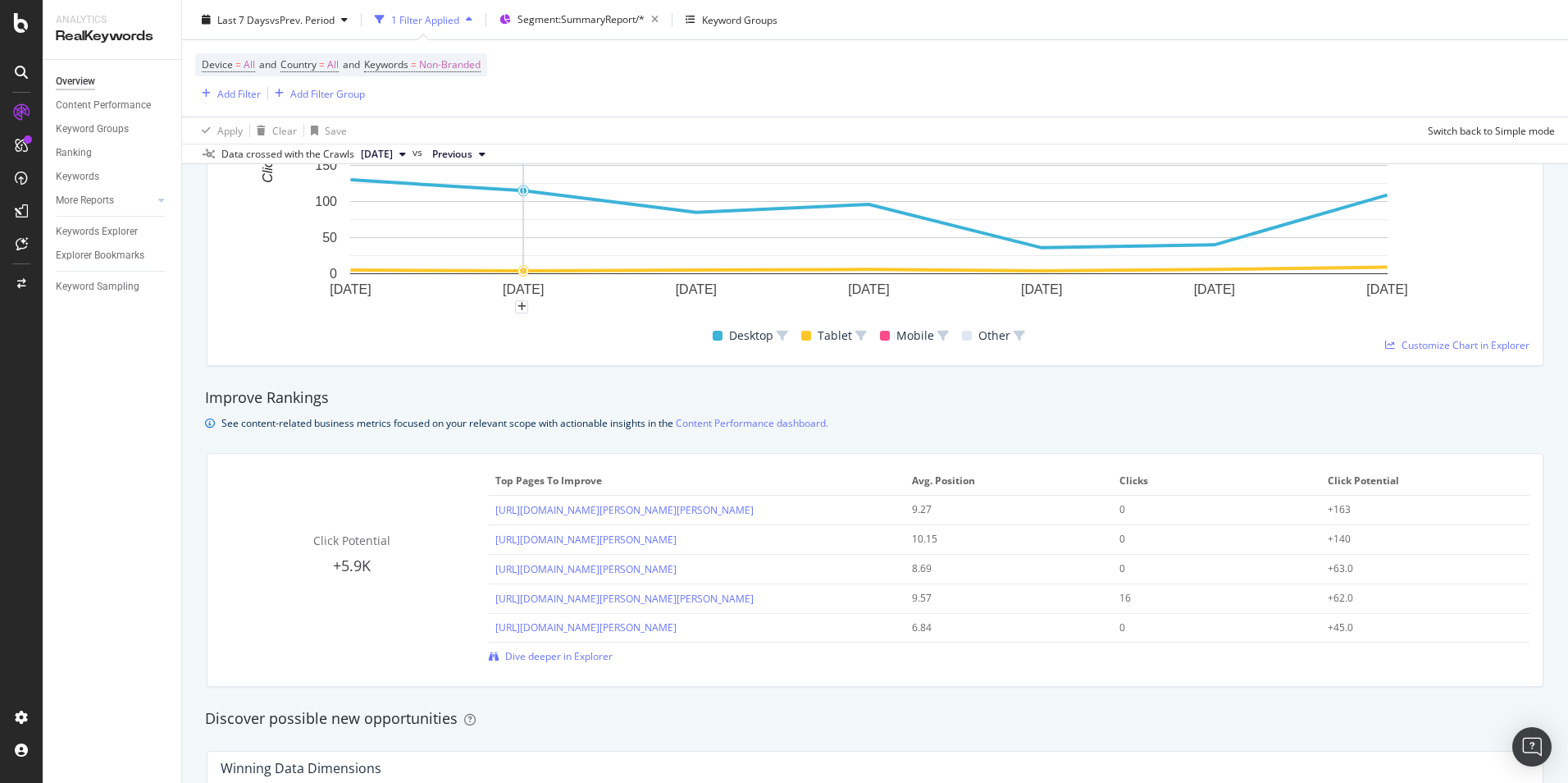
scroll to position [902, 0]
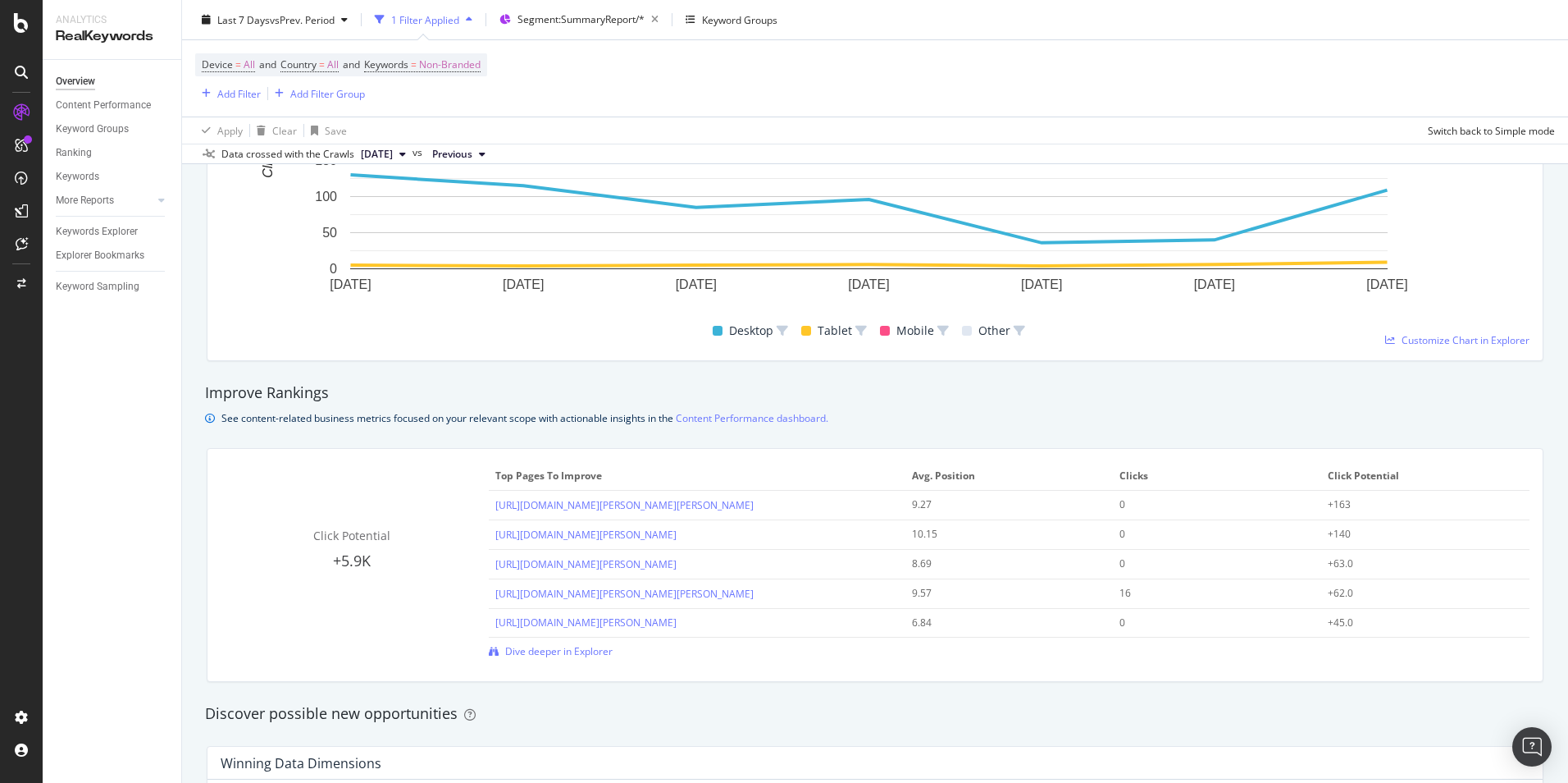
drag, startPoint x: 100, startPoint y: 200, endPoint x: 105, endPoint y: 230, distance: 30.4
click at [100, 200] on div "More Reports" at bounding box center [85, 200] width 58 height 18
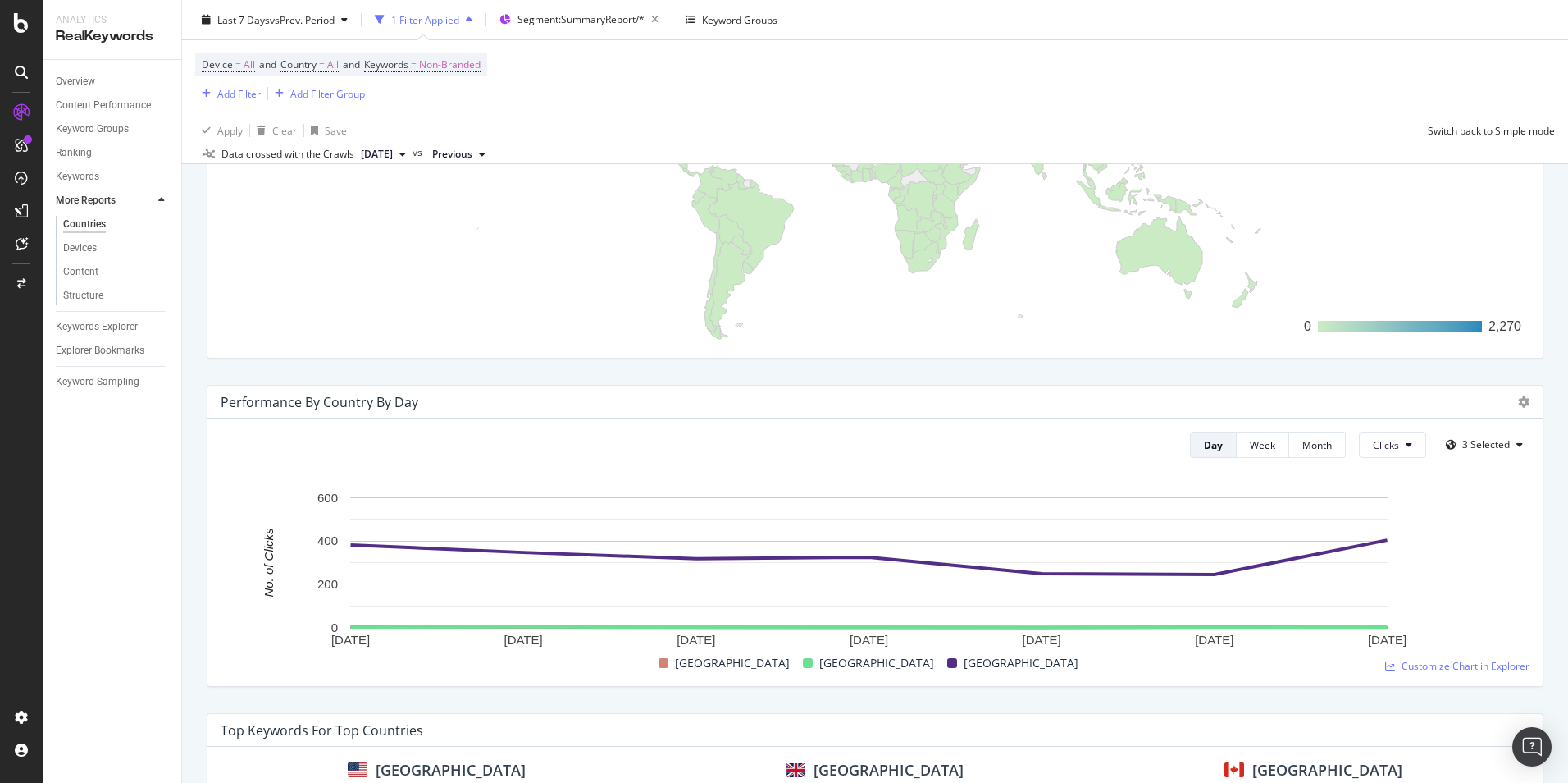
scroll to position [493, 0]
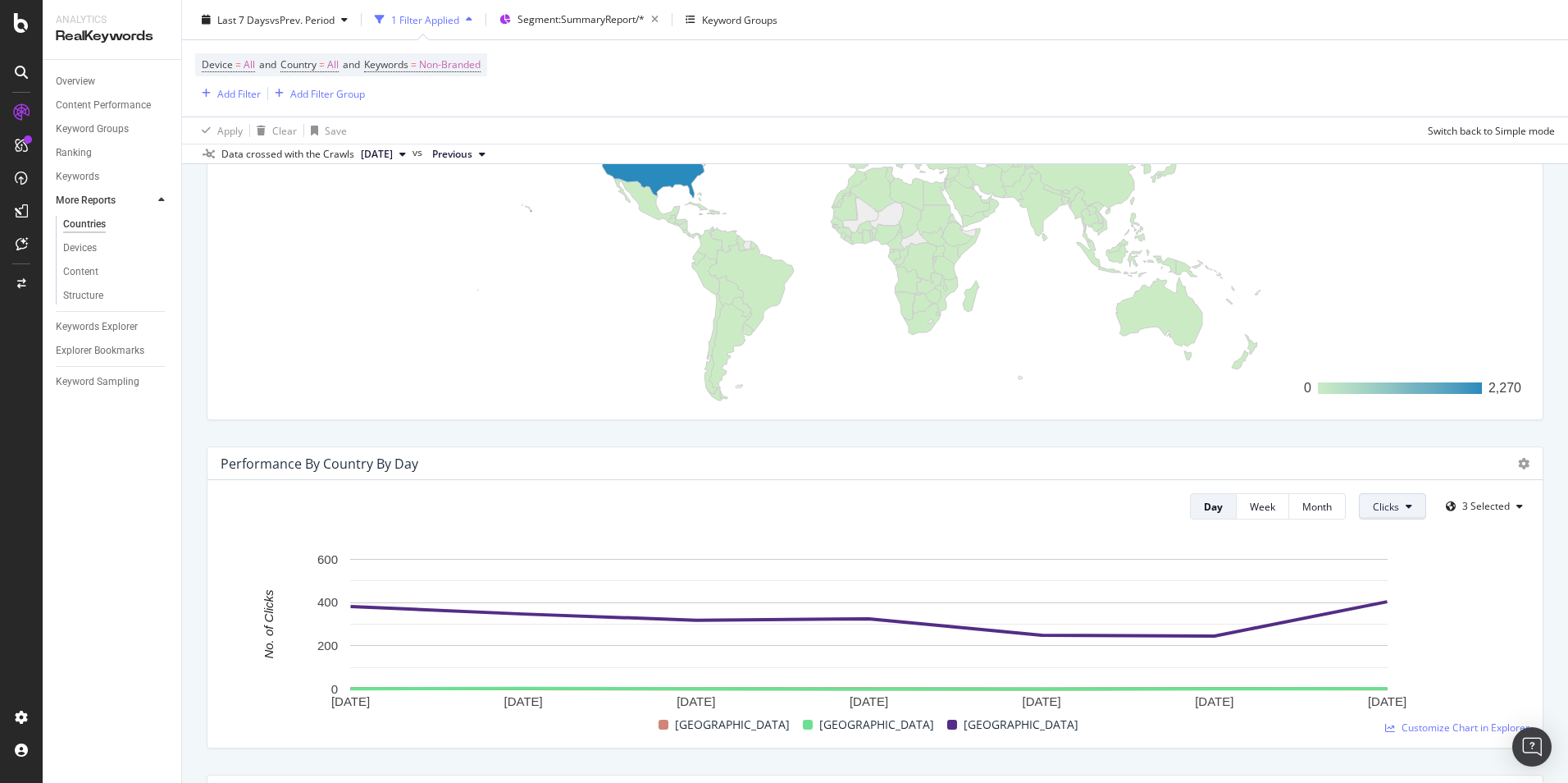
click at [1384, 504] on span "Clicks" at bounding box center [1386, 507] width 26 height 14
click at [1390, 599] on span "Impressions" at bounding box center [1393, 599] width 62 height 15
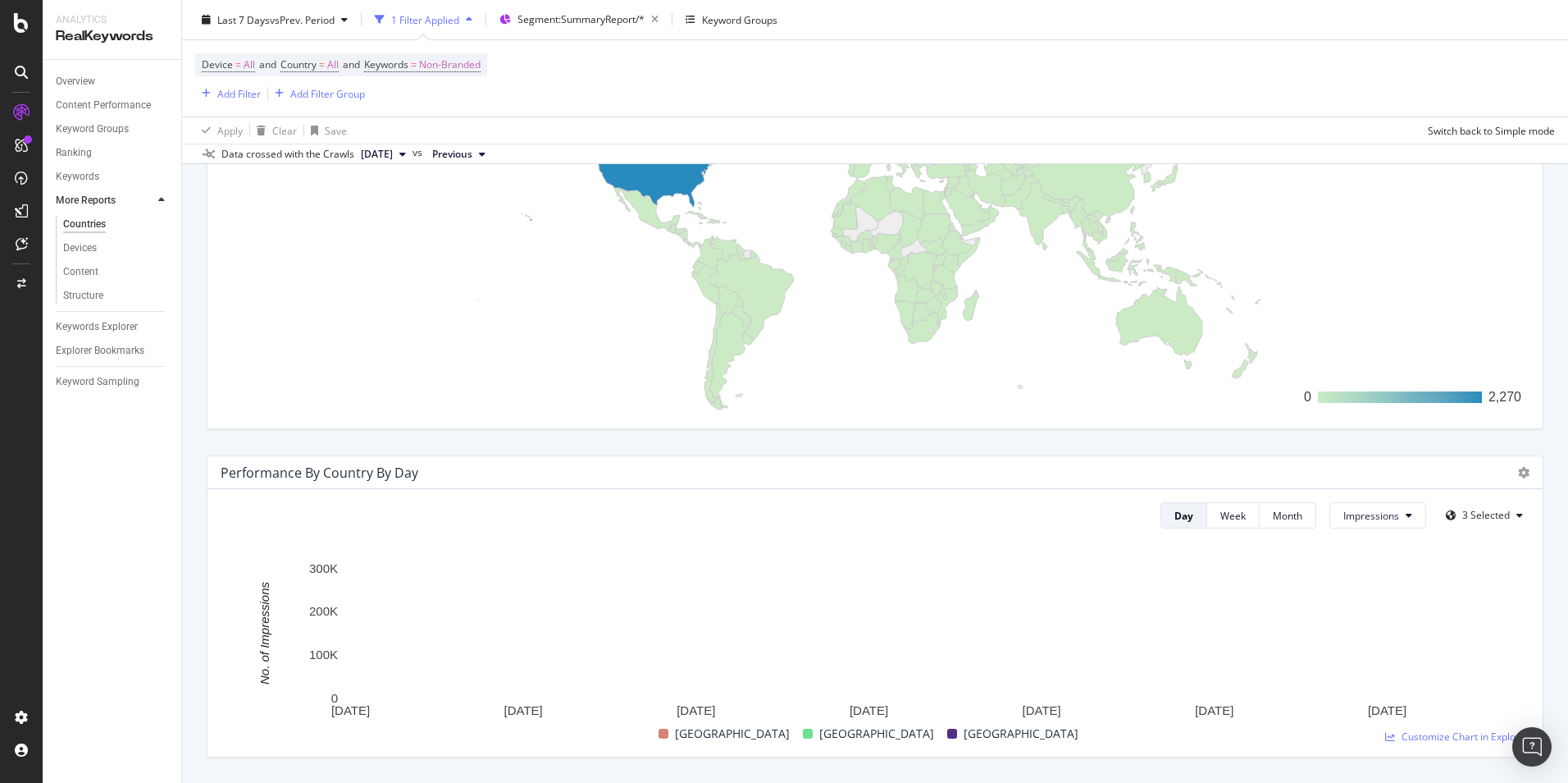
scroll to position [328, 0]
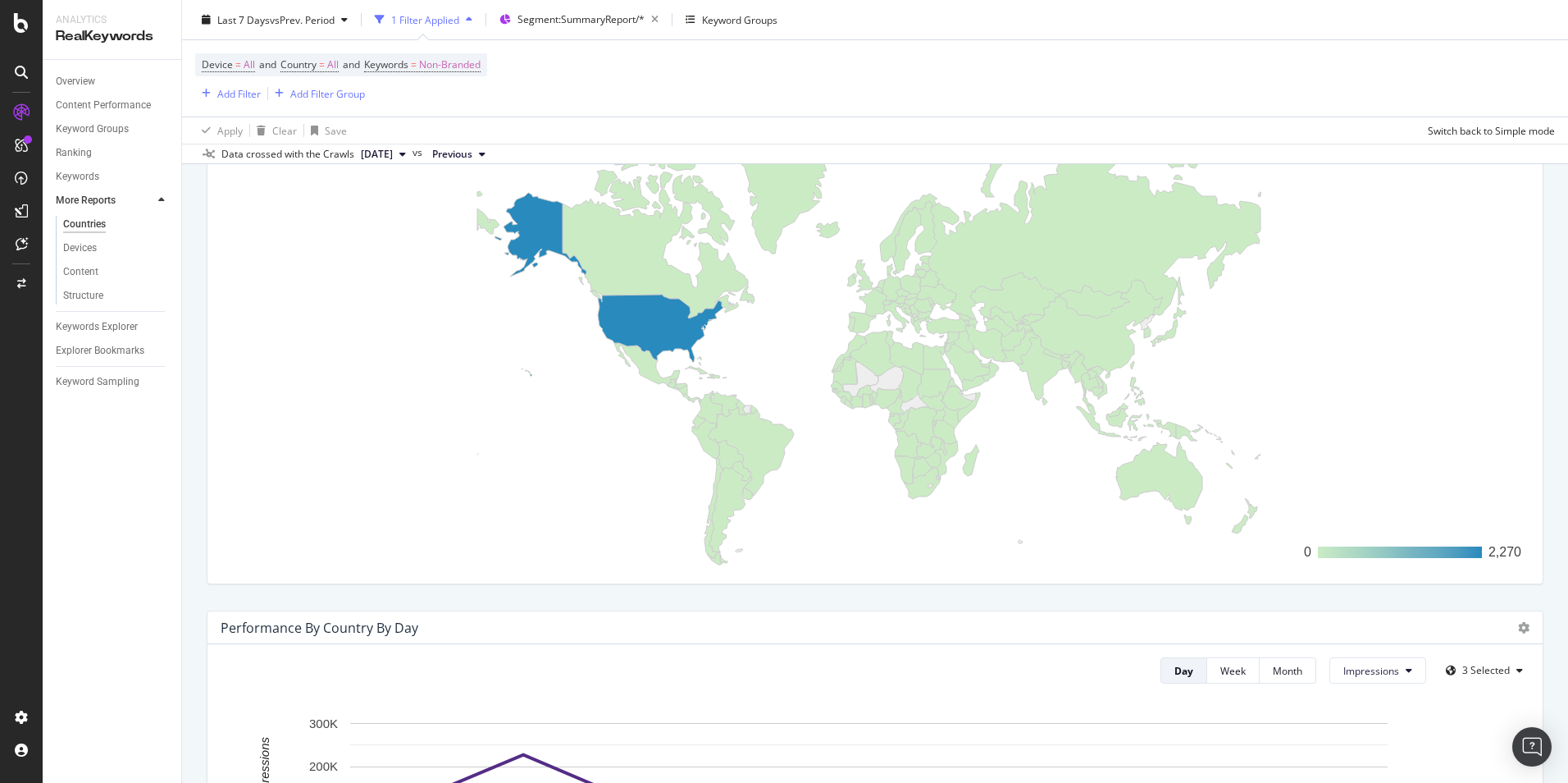
click at [94, 170] on div "Keywords" at bounding box center [77, 177] width 43 height 18
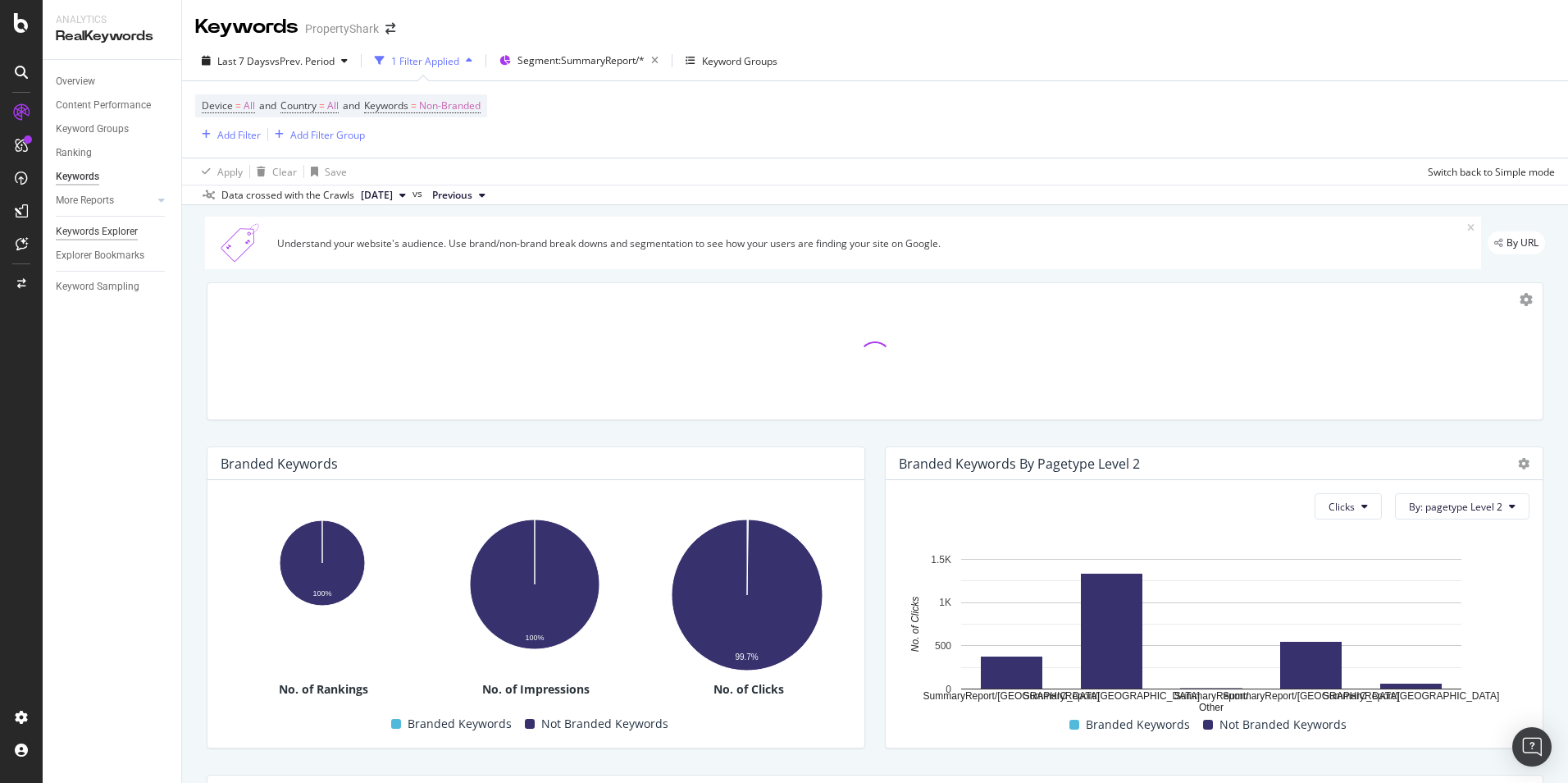
click at [111, 232] on div "Keywords Explorer" at bounding box center [96, 232] width 82 height 18
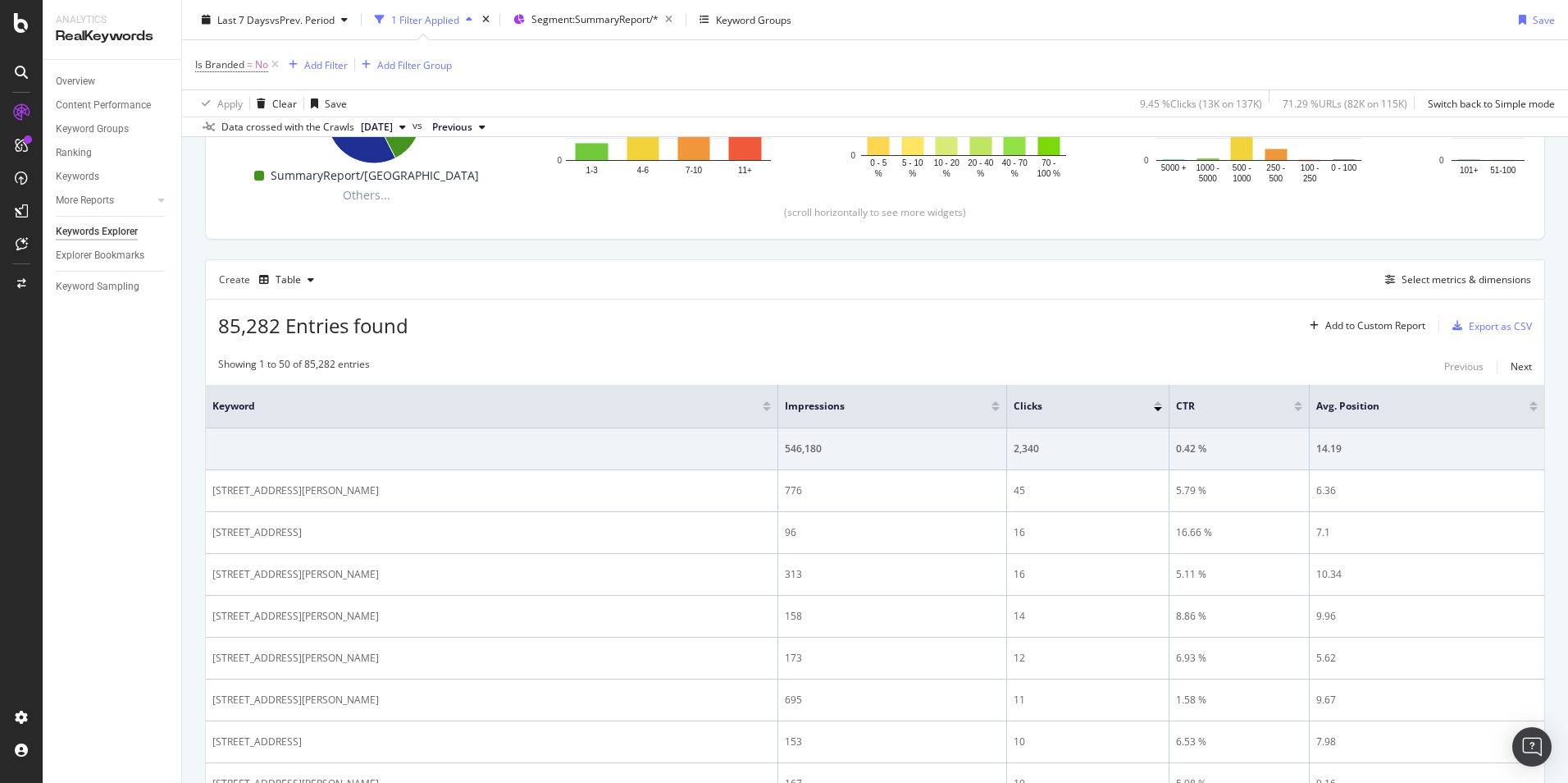
scroll to position [164, 0]
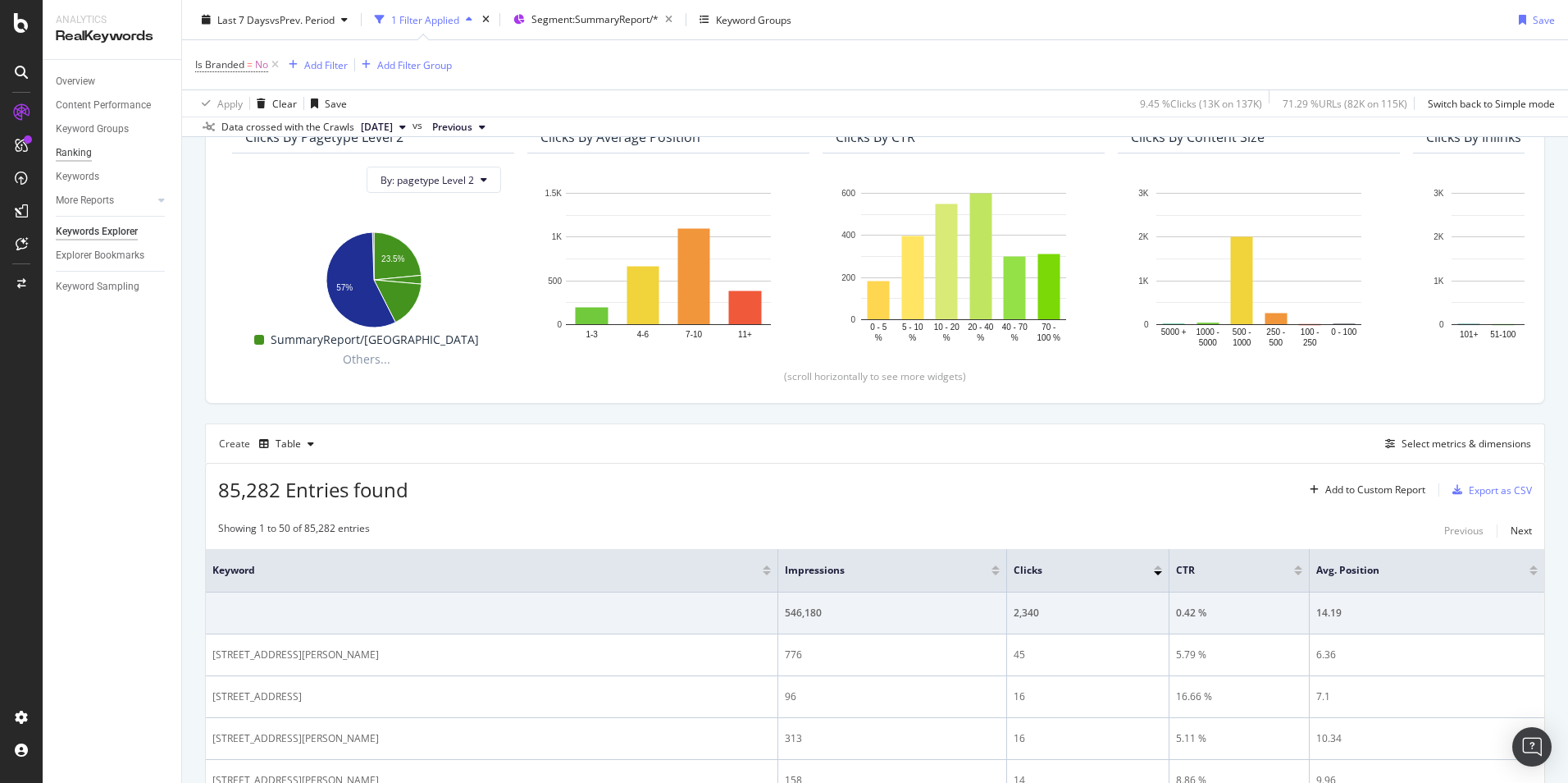
click at [76, 148] on div "Ranking" at bounding box center [73, 154] width 36 height 18
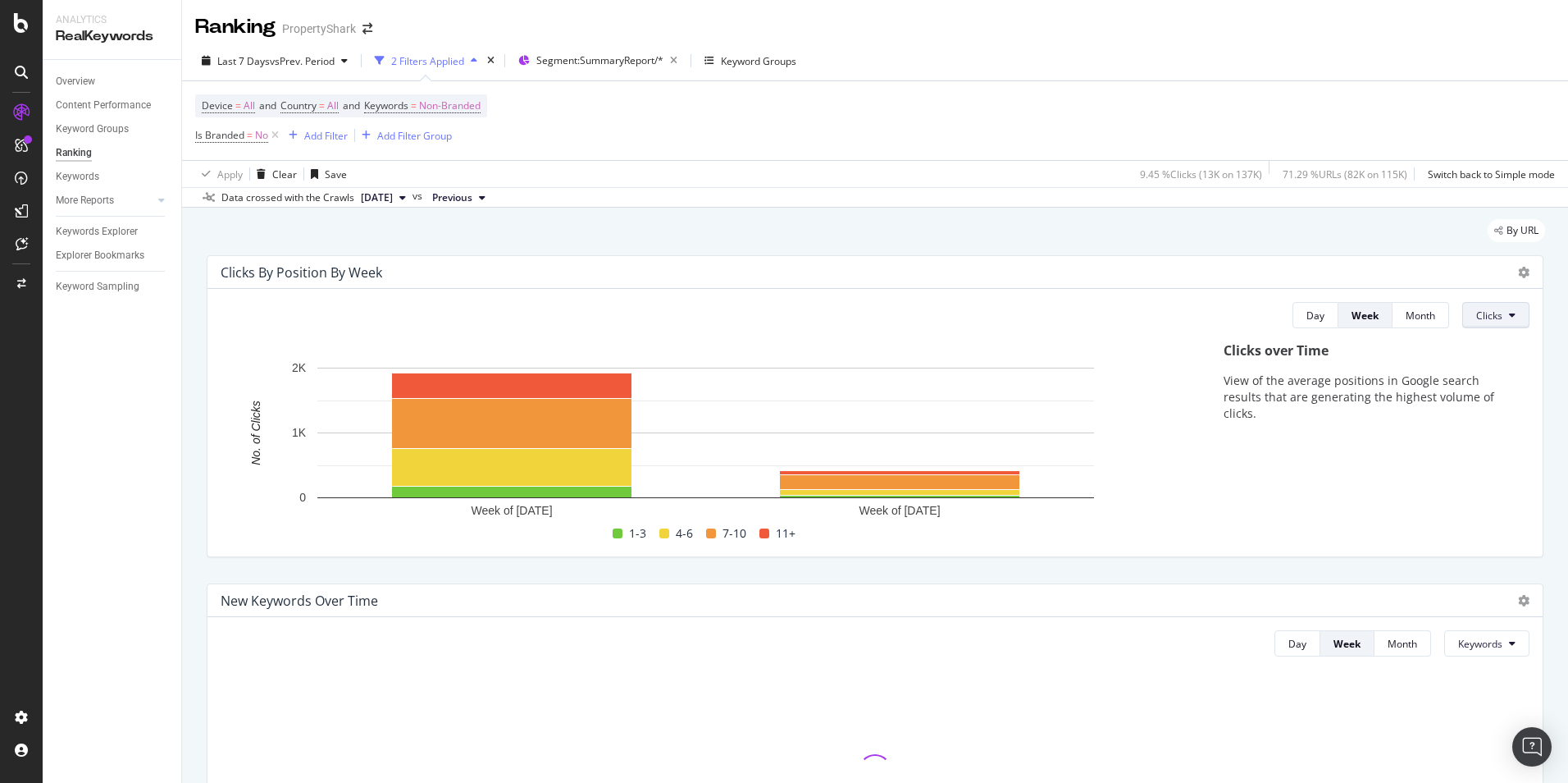
click at [1482, 315] on span "Clicks" at bounding box center [1489, 315] width 26 height 14
click at [1491, 409] on span "Impressions" at bounding box center [1496, 408] width 62 height 15
